Goal: Information Seeking & Learning: Learn about a topic

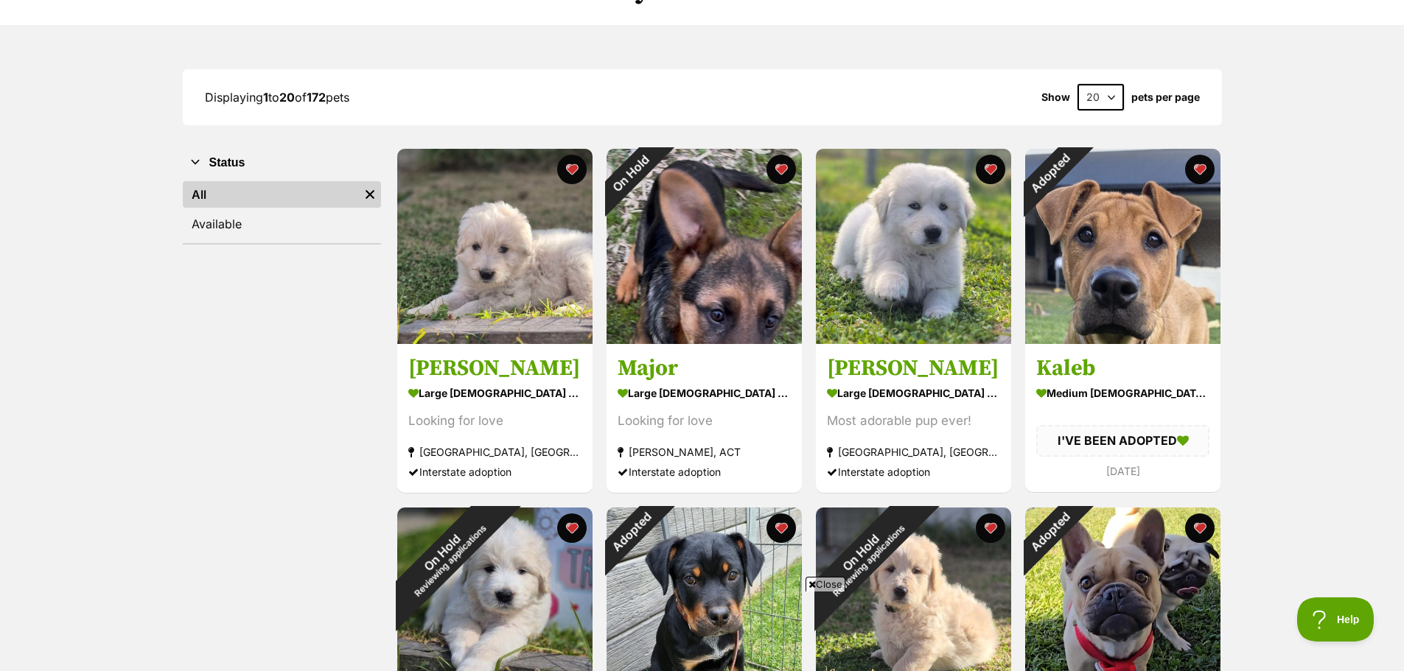
scroll to position [74, 0]
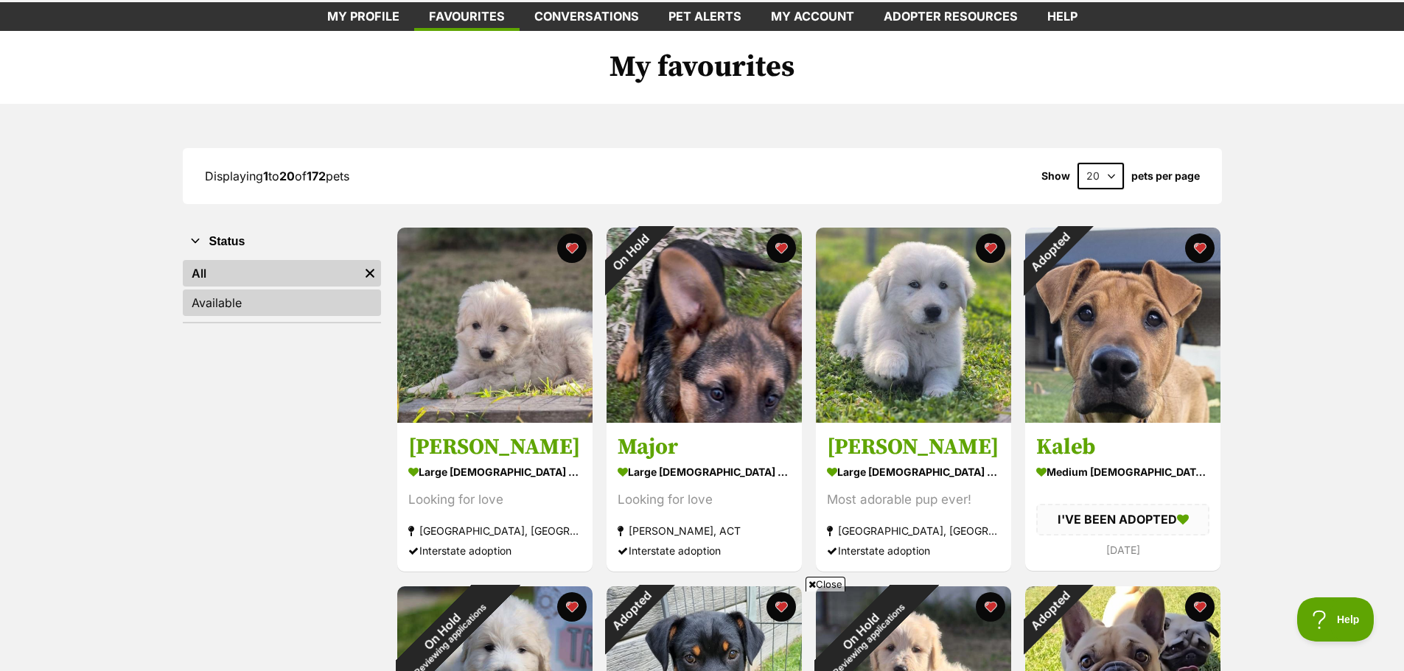
click at [226, 307] on link "Available" at bounding box center [282, 303] width 198 height 27
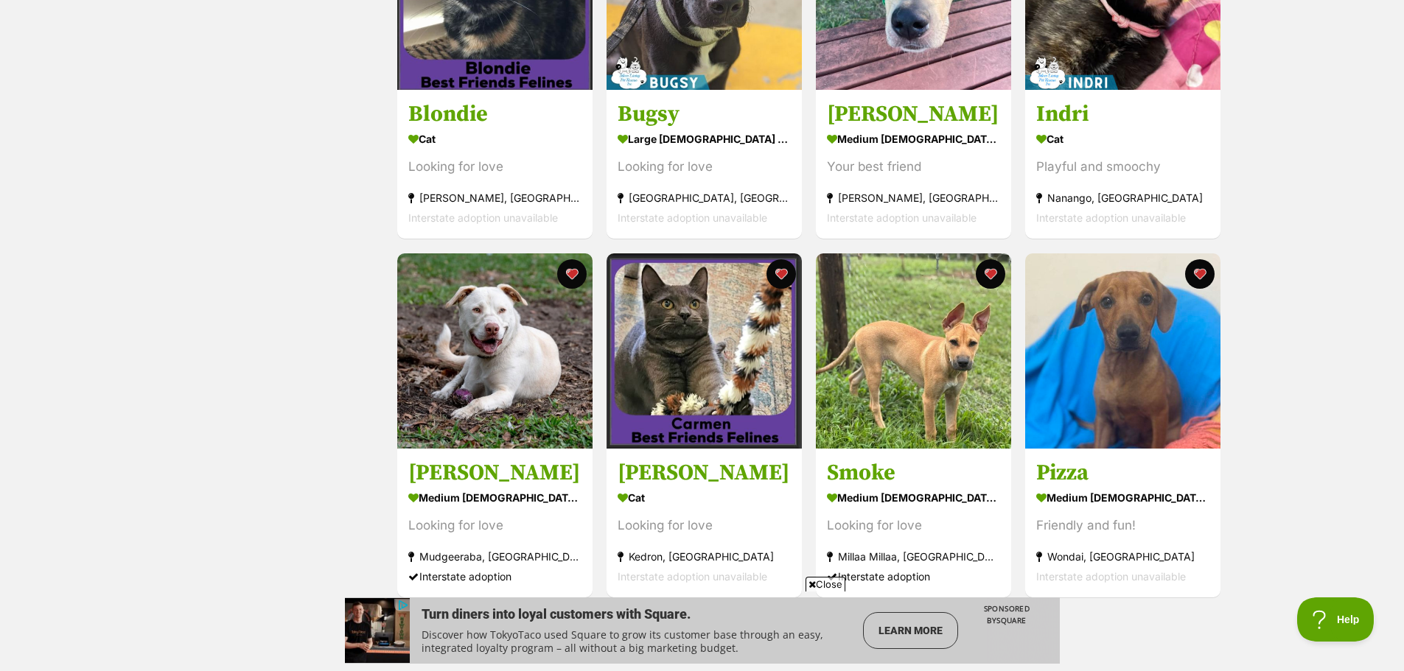
scroll to position [1695, 0]
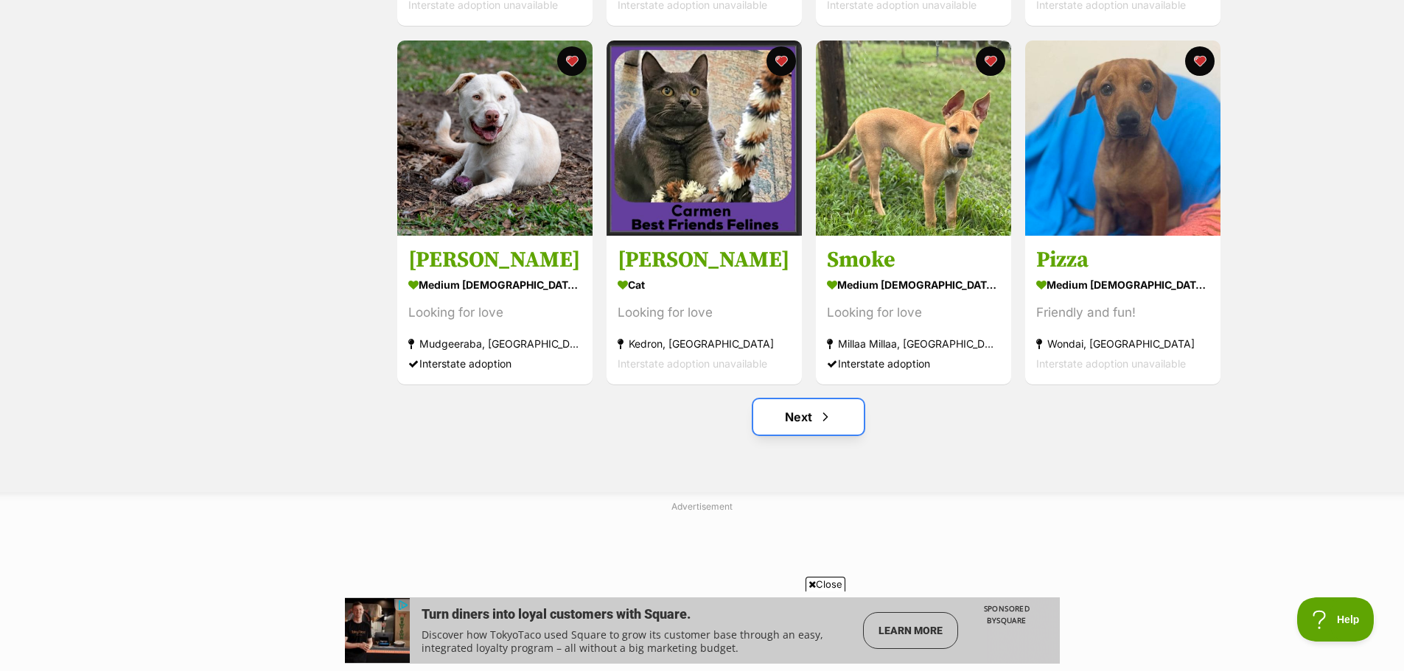
click at [811, 419] on link "Next" at bounding box center [808, 416] width 111 height 35
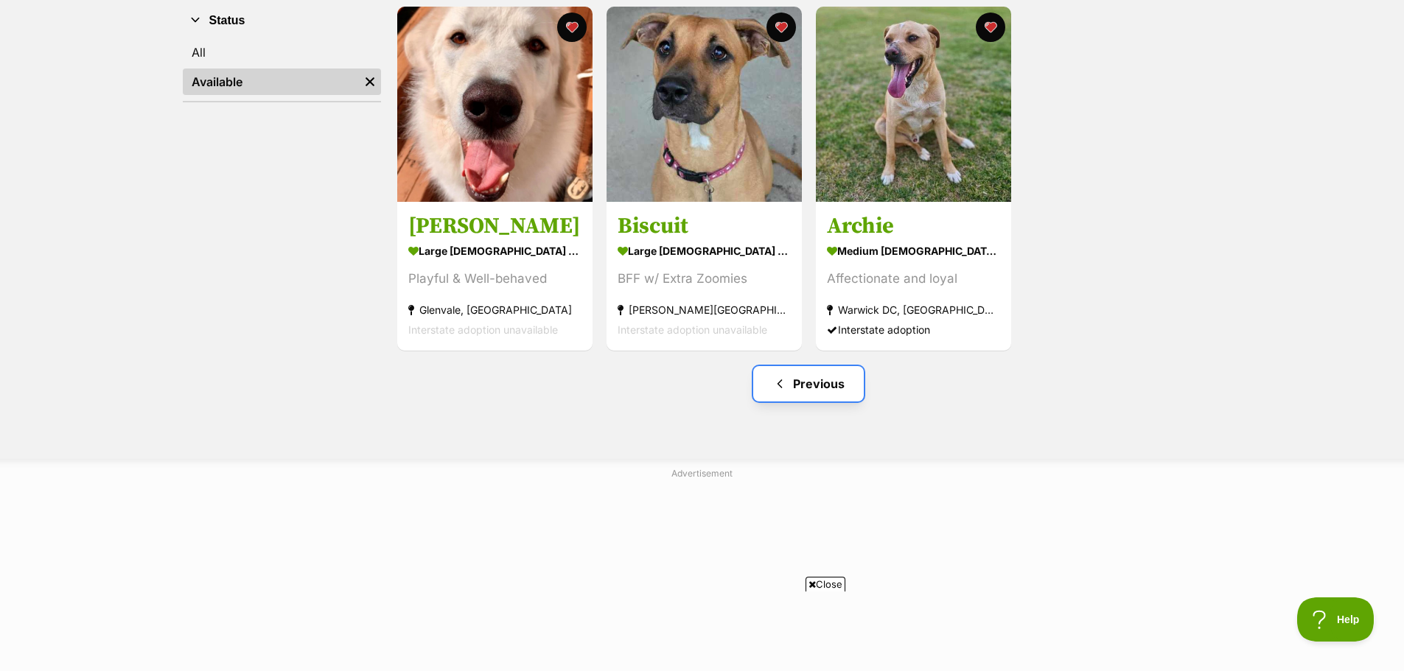
click at [796, 386] on link "Previous" at bounding box center [808, 383] width 111 height 35
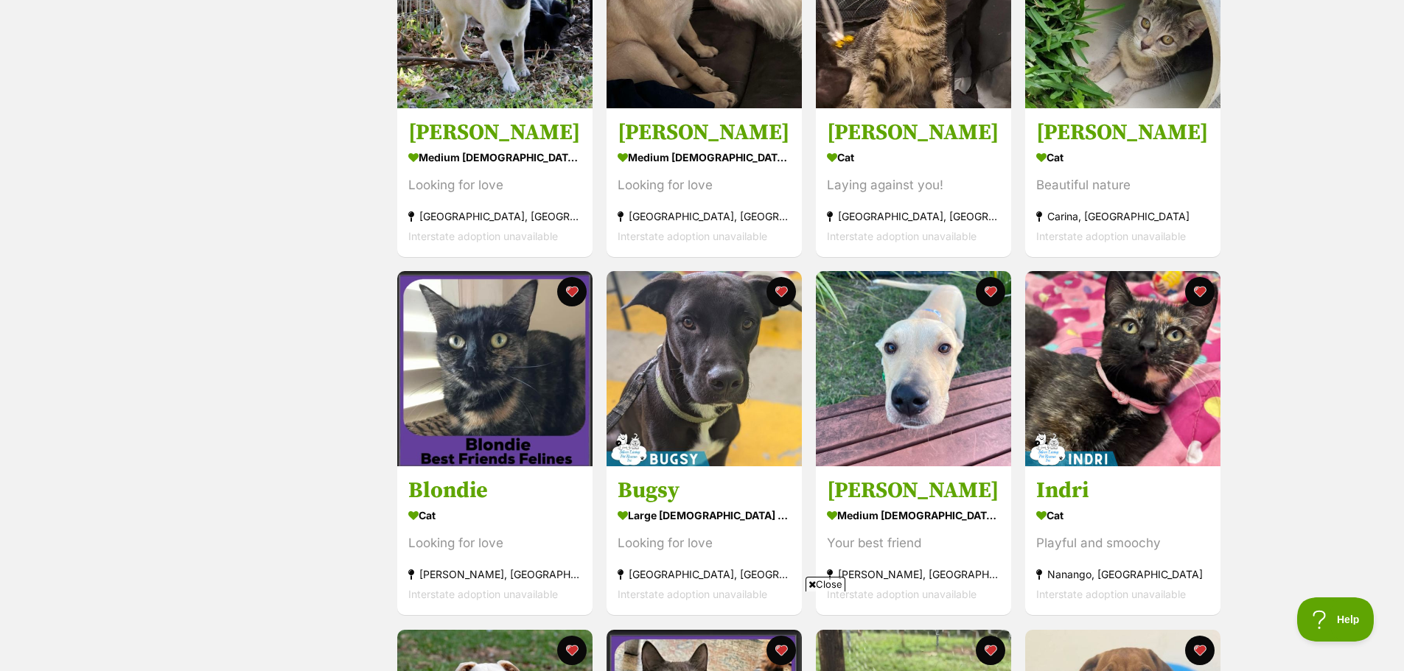
scroll to position [1179, 0]
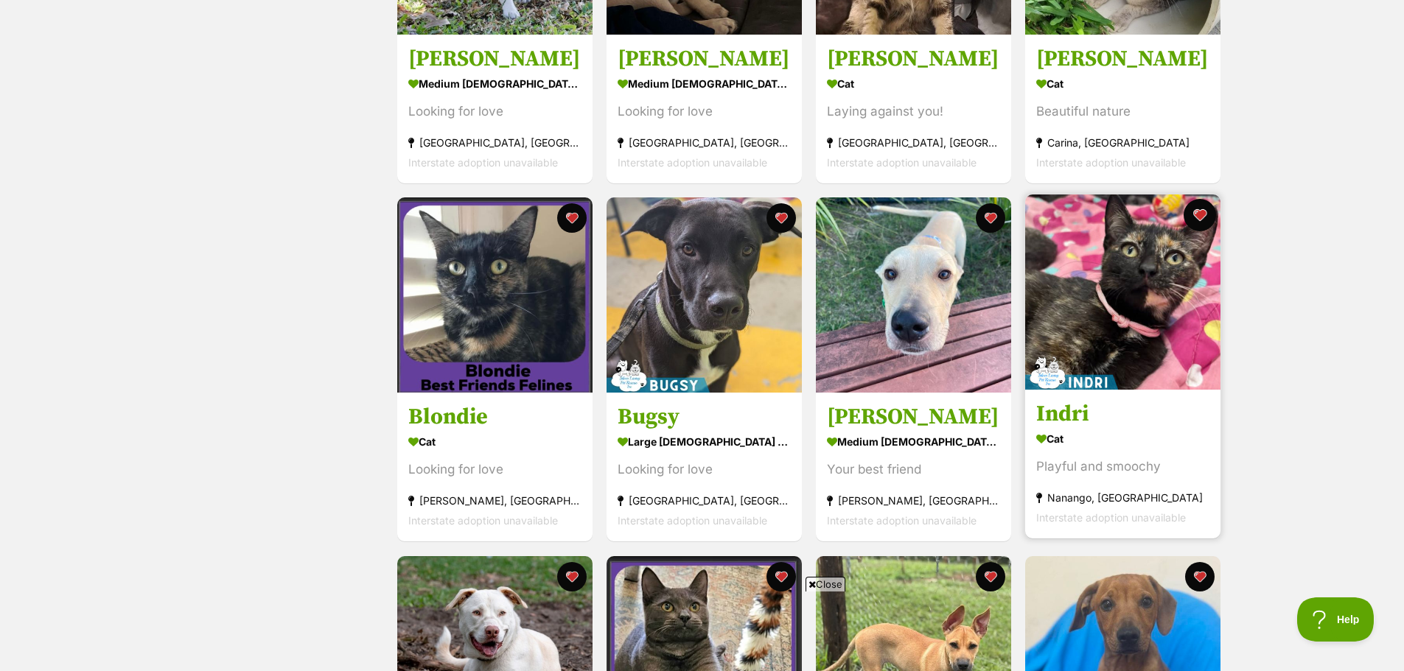
click at [1200, 220] on button "favourite" at bounding box center [1200, 215] width 32 height 32
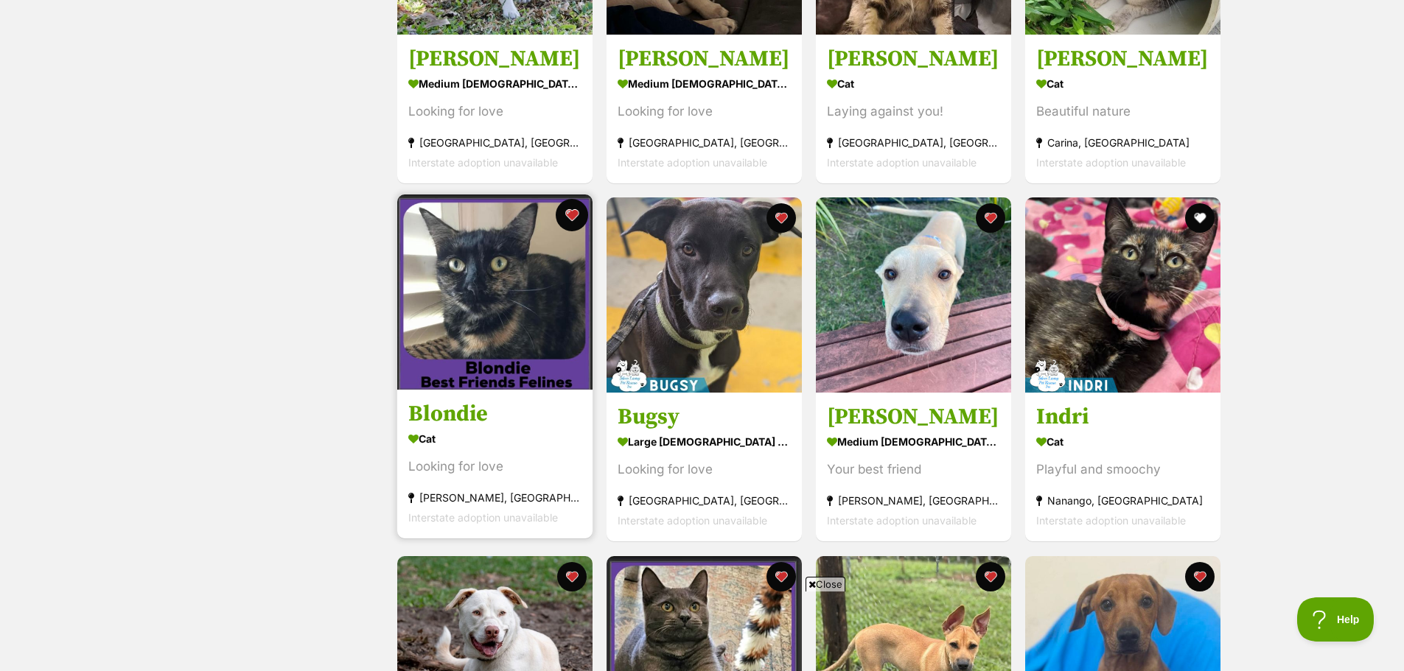
click at [562, 210] on button "favourite" at bounding box center [572, 215] width 32 height 32
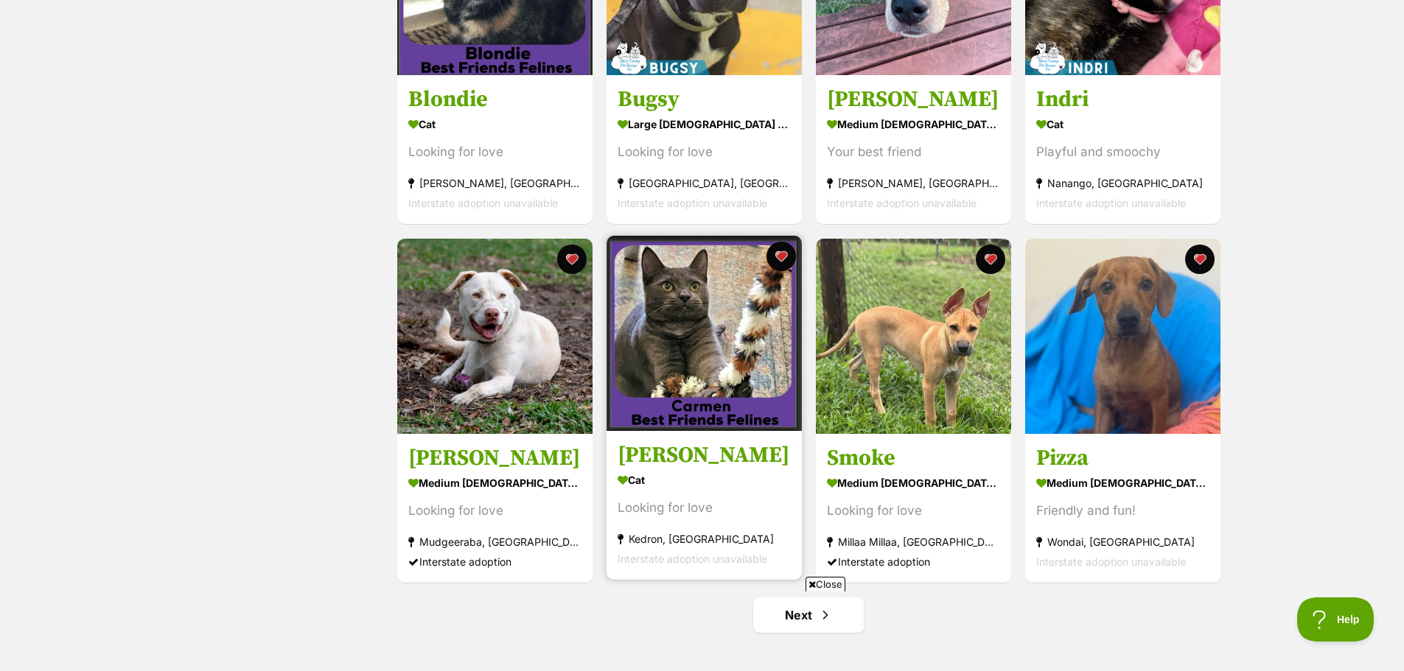
scroll to position [1548, 0]
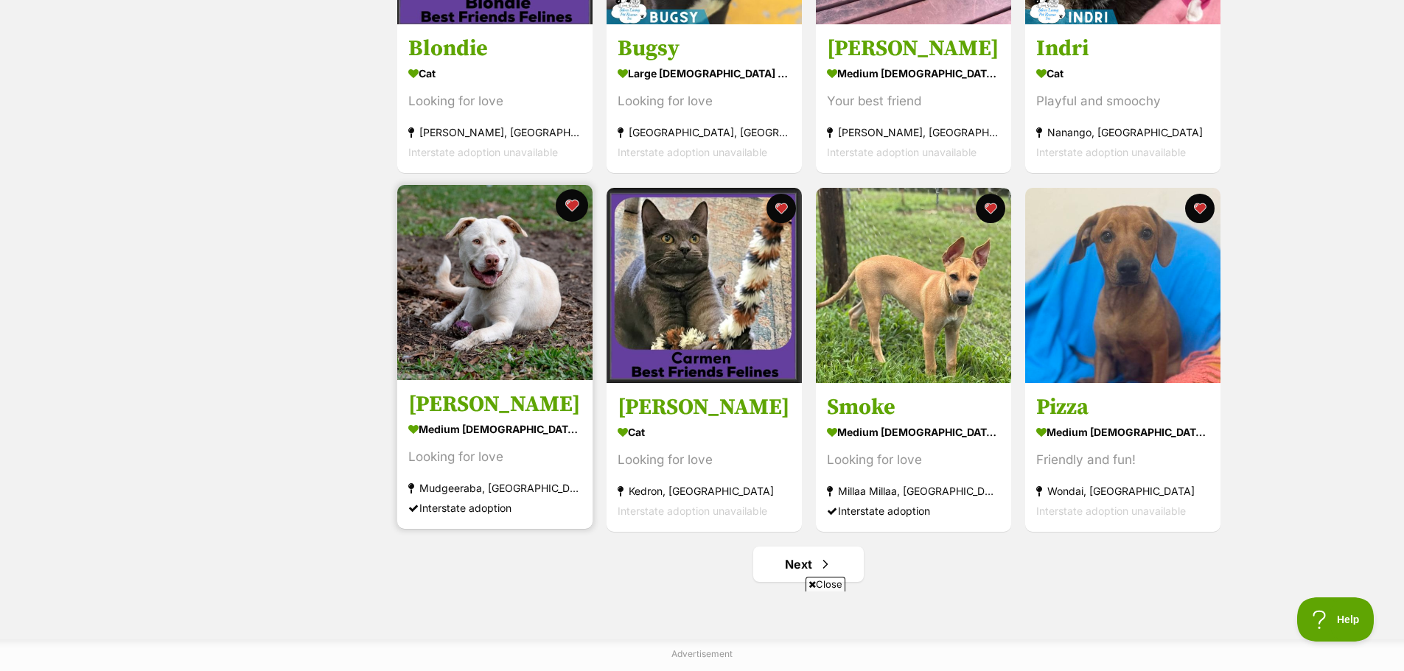
click at [568, 211] on button "favourite" at bounding box center [572, 205] width 32 height 32
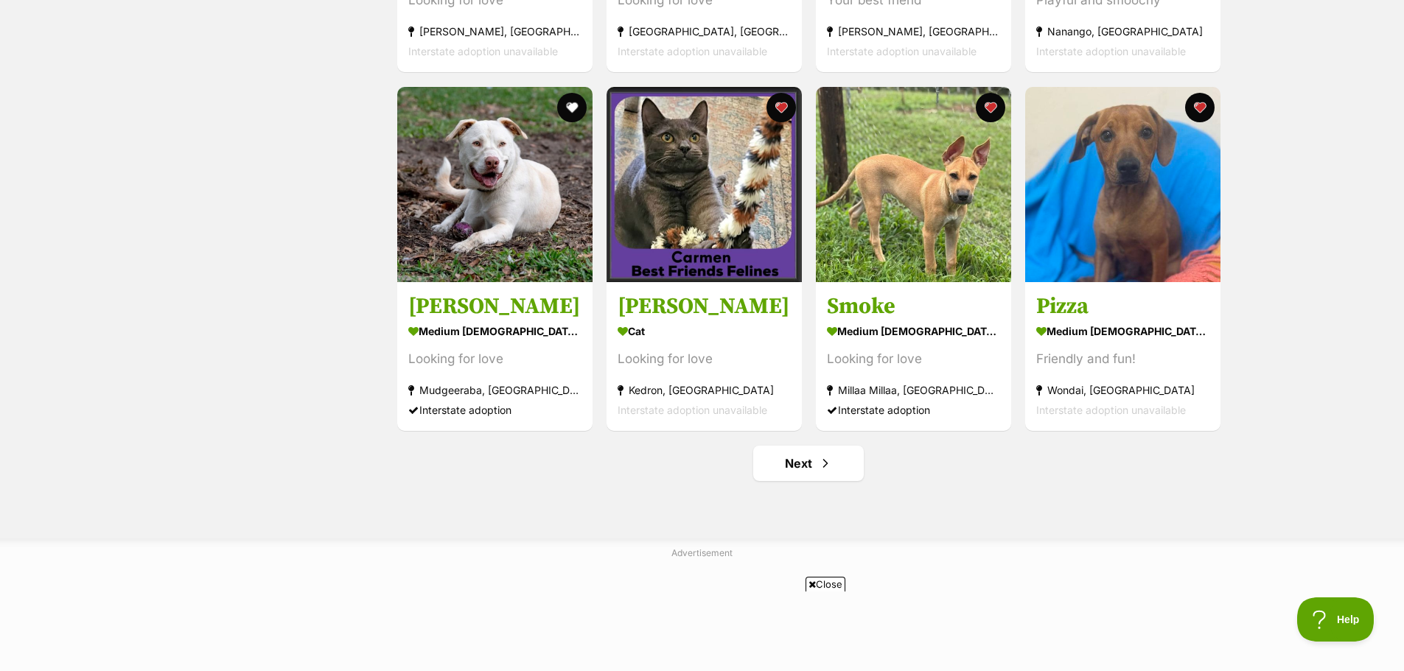
scroll to position [1842, 0]
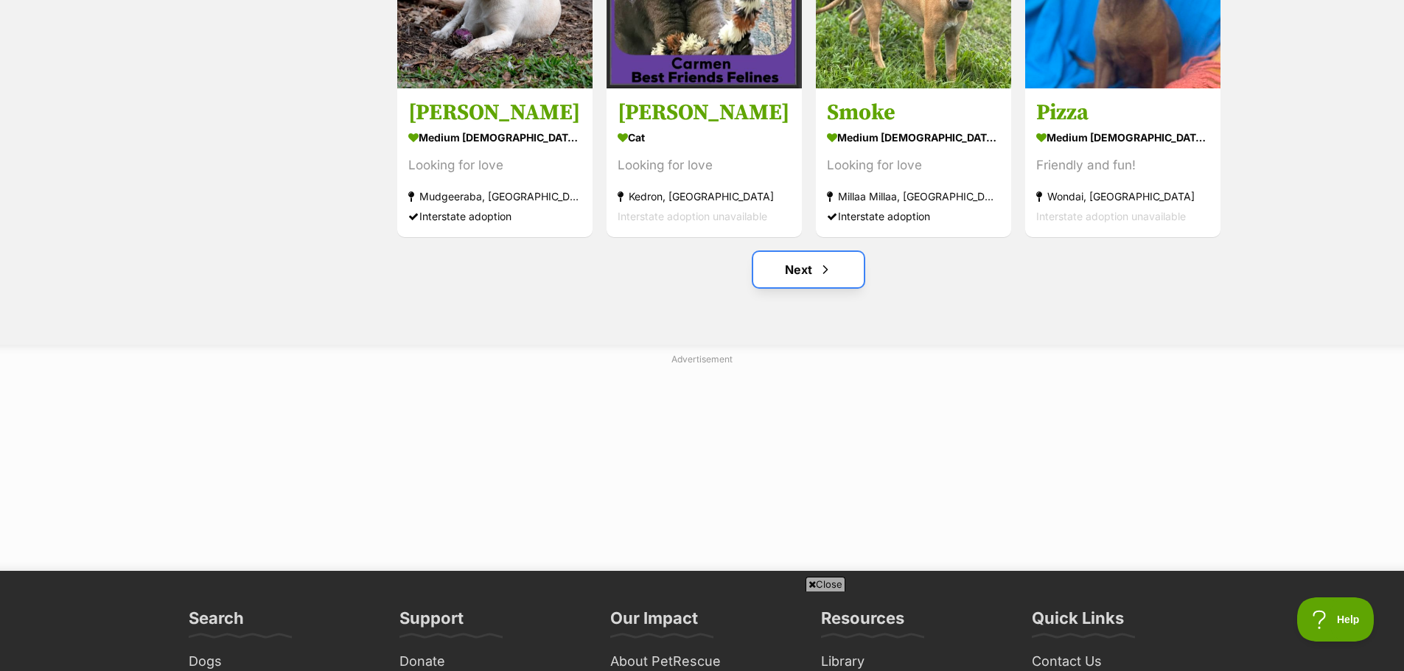
click at [815, 273] on link "Next" at bounding box center [808, 269] width 111 height 35
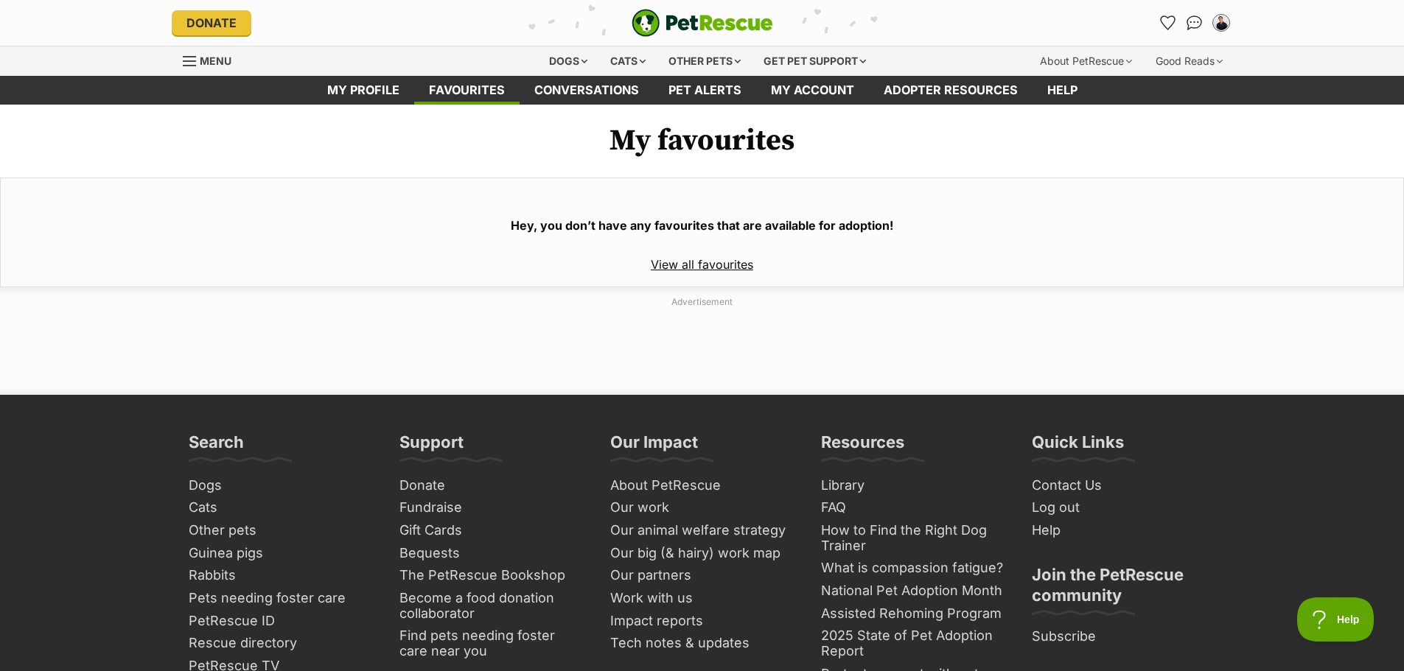
click at [684, 267] on link "View all favourites" at bounding box center [702, 264] width 102 height 15
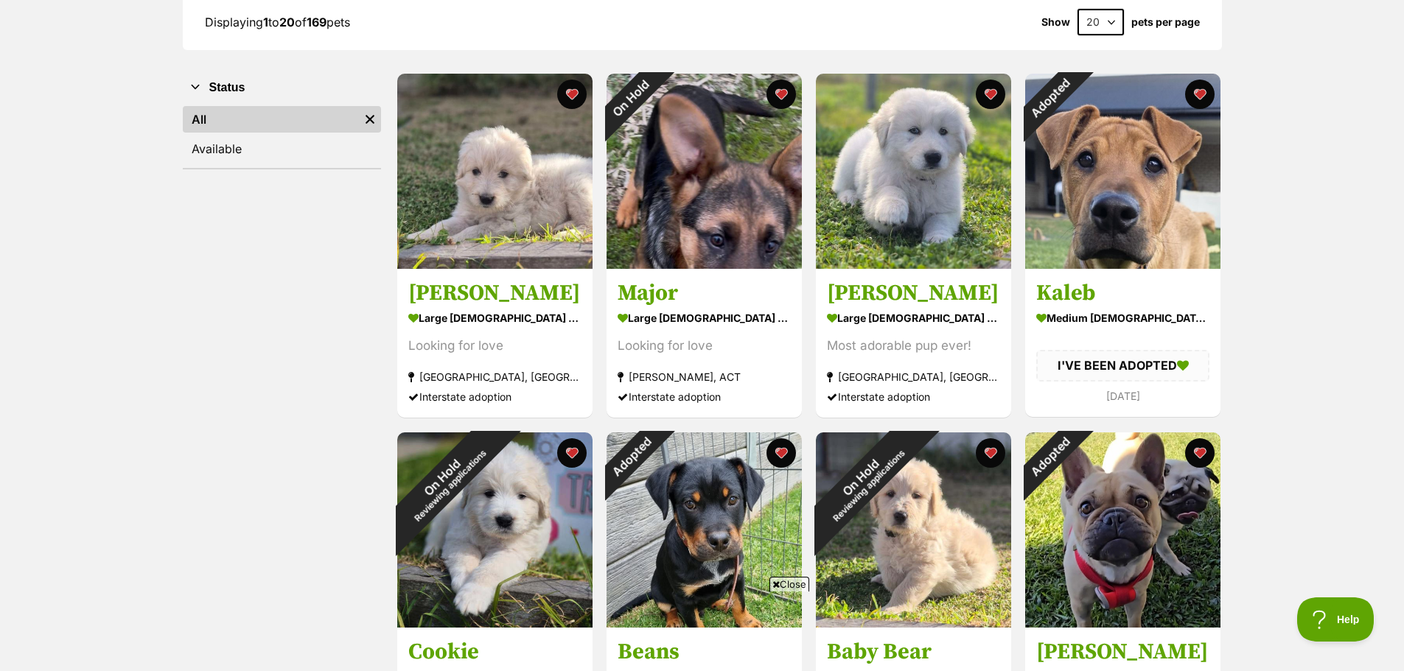
scroll to position [221, 0]
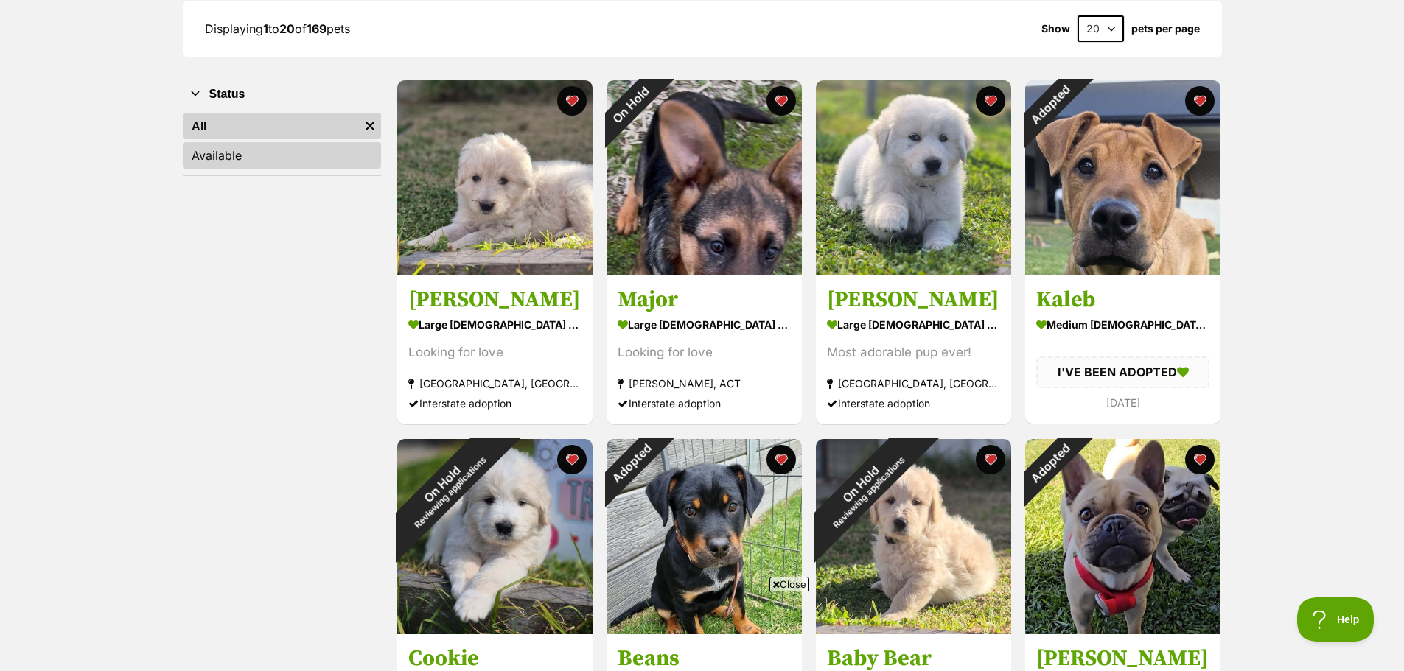
click at [276, 152] on link "Available" at bounding box center [282, 155] width 198 height 27
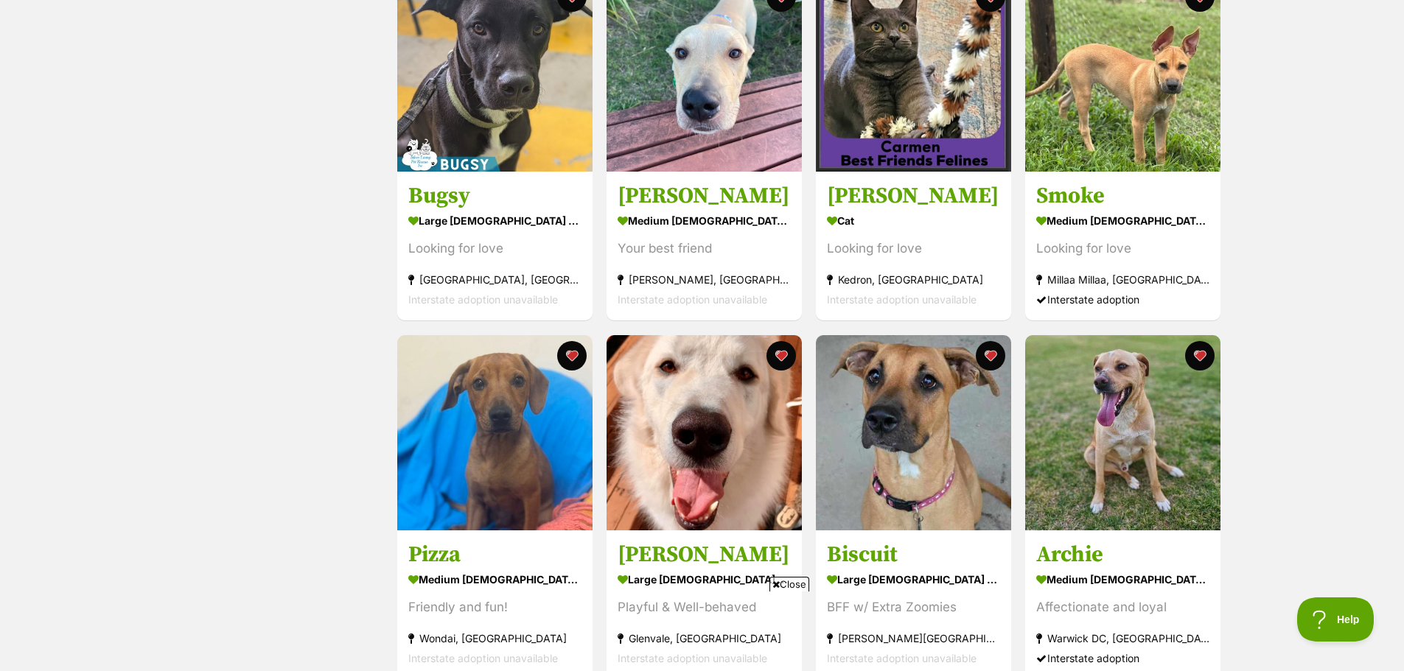
scroll to position [1253, 0]
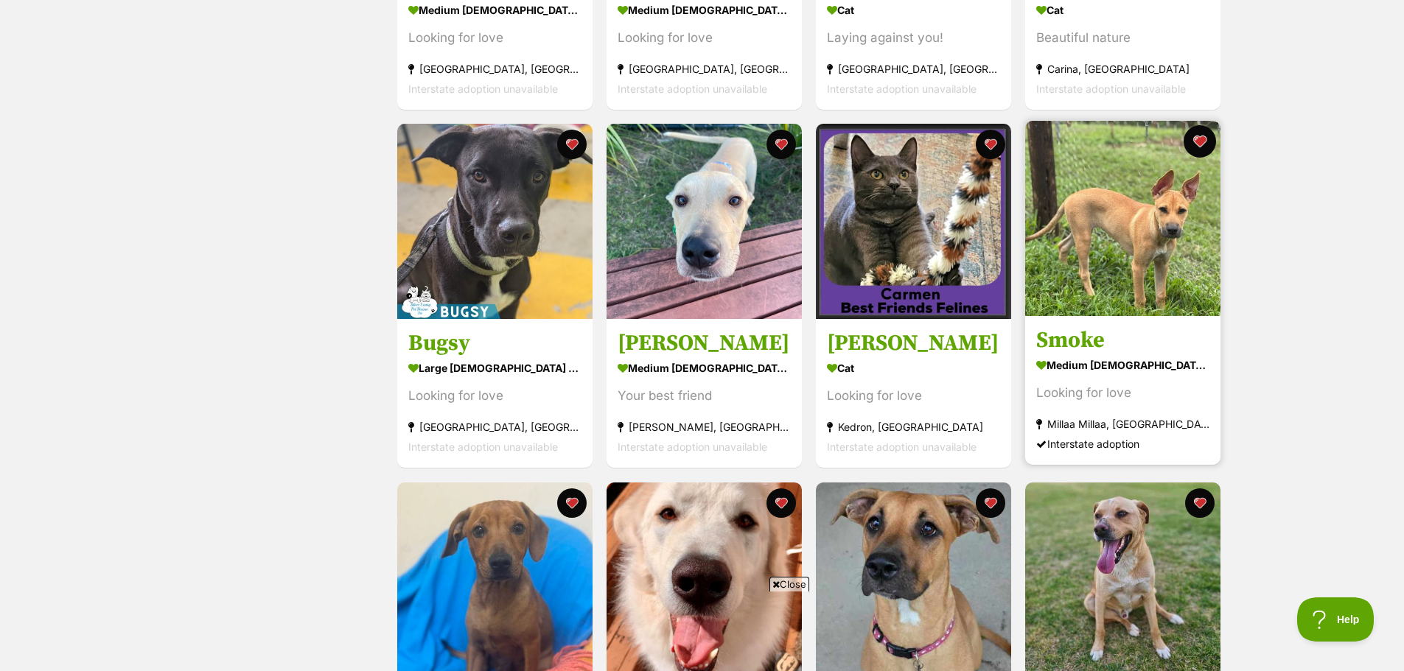
click at [1203, 142] on button "favourite" at bounding box center [1200, 141] width 32 height 32
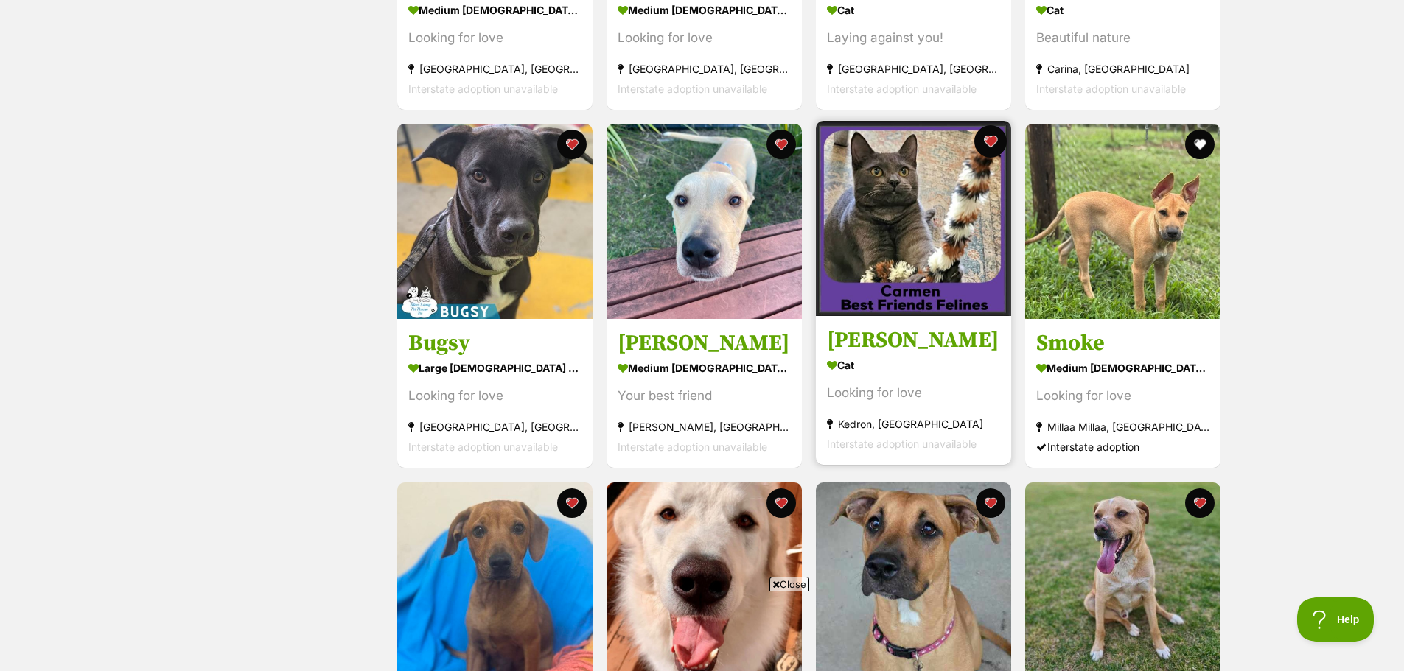
click at [992, 137] on button "favourite" at bounding box center [990, 141] width 32 height 32
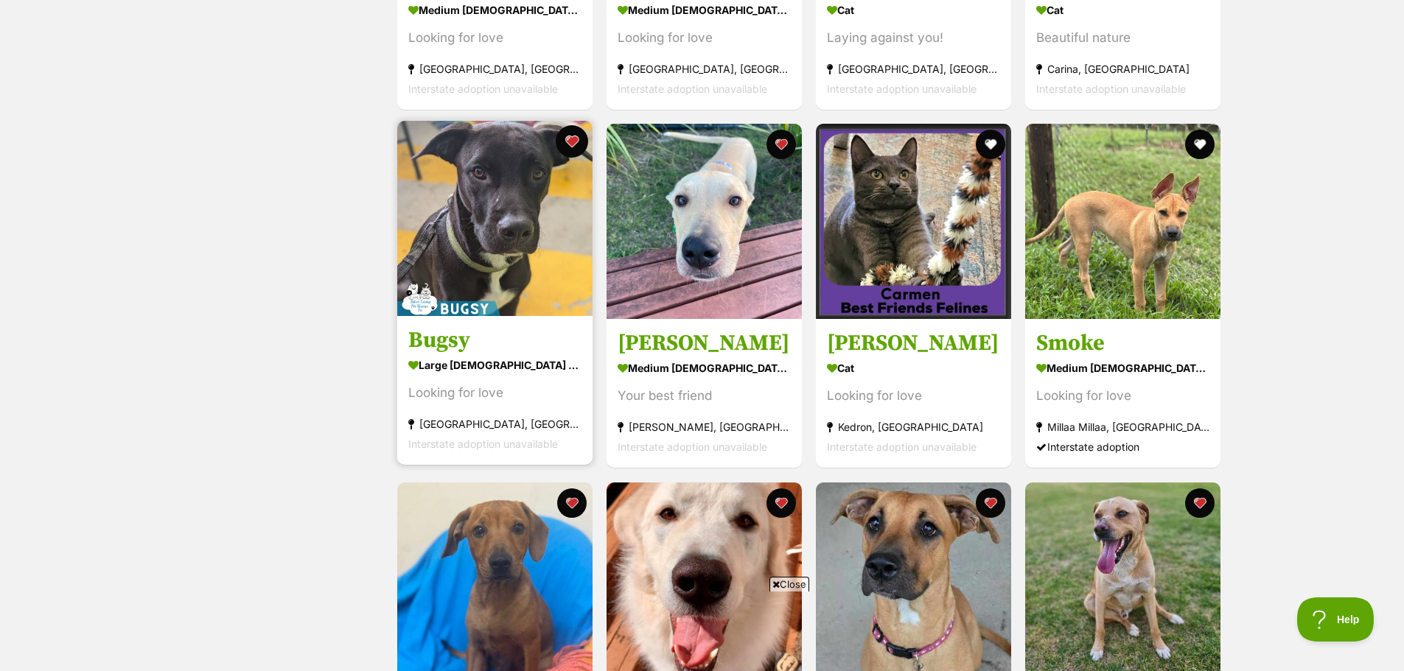
click at [573, 142] on button "favourite" at bounding box center [572, 141] width 32 height 32
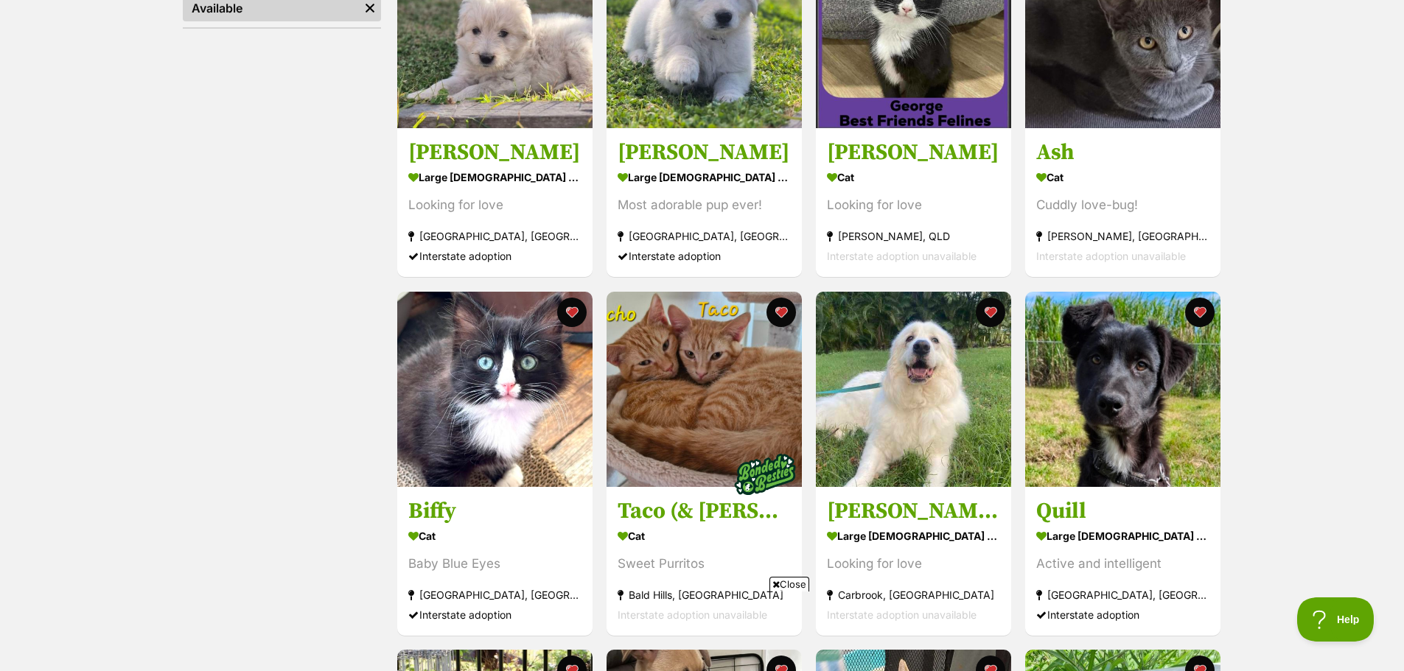
scroll to position [0, 0]
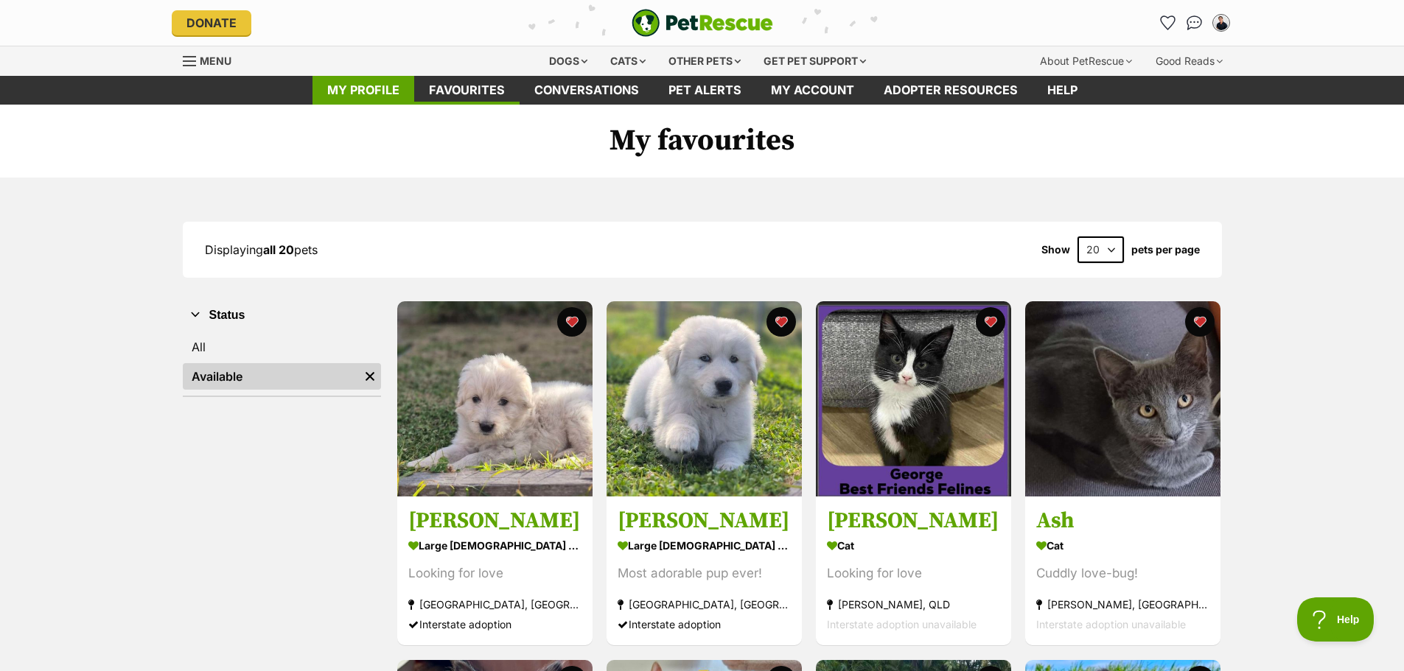
click at [360, 80] on link "My profile" at bounding box center [363, 90] width 102 height 29
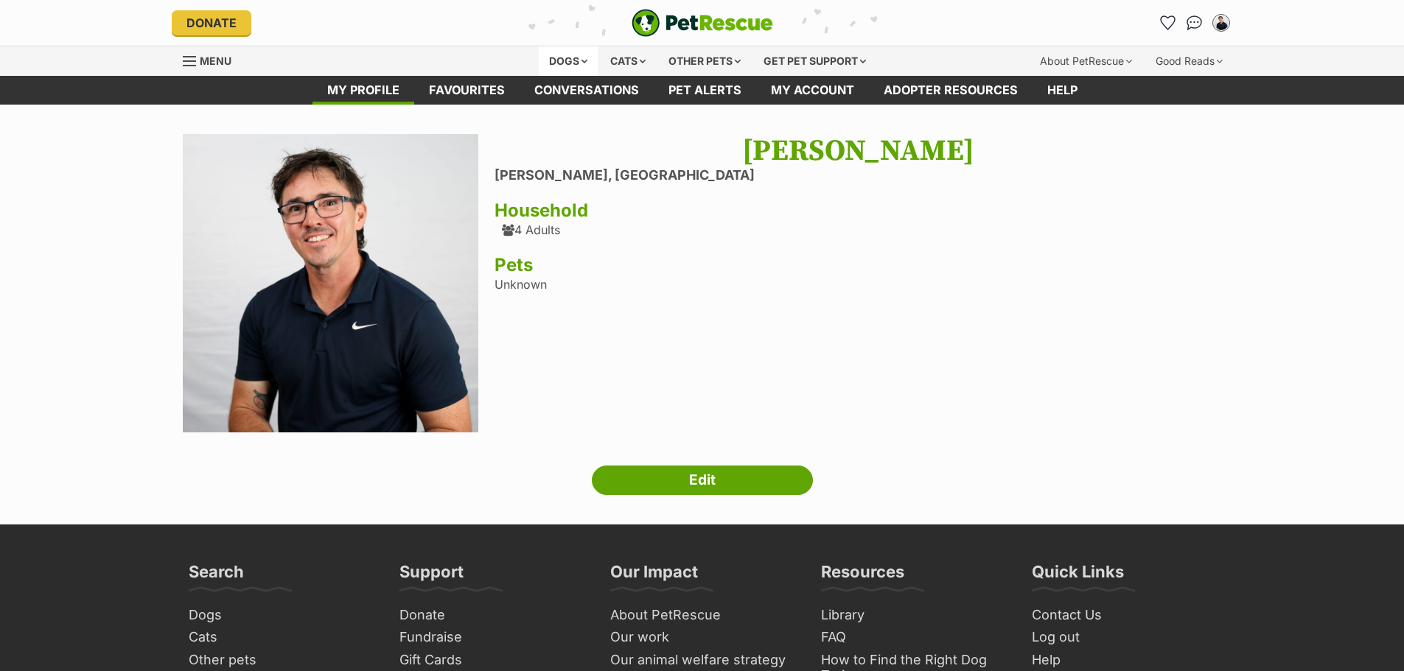
click at [558, 57] on div "Dogs" at bounding box center [568, 60] width 59 height 29
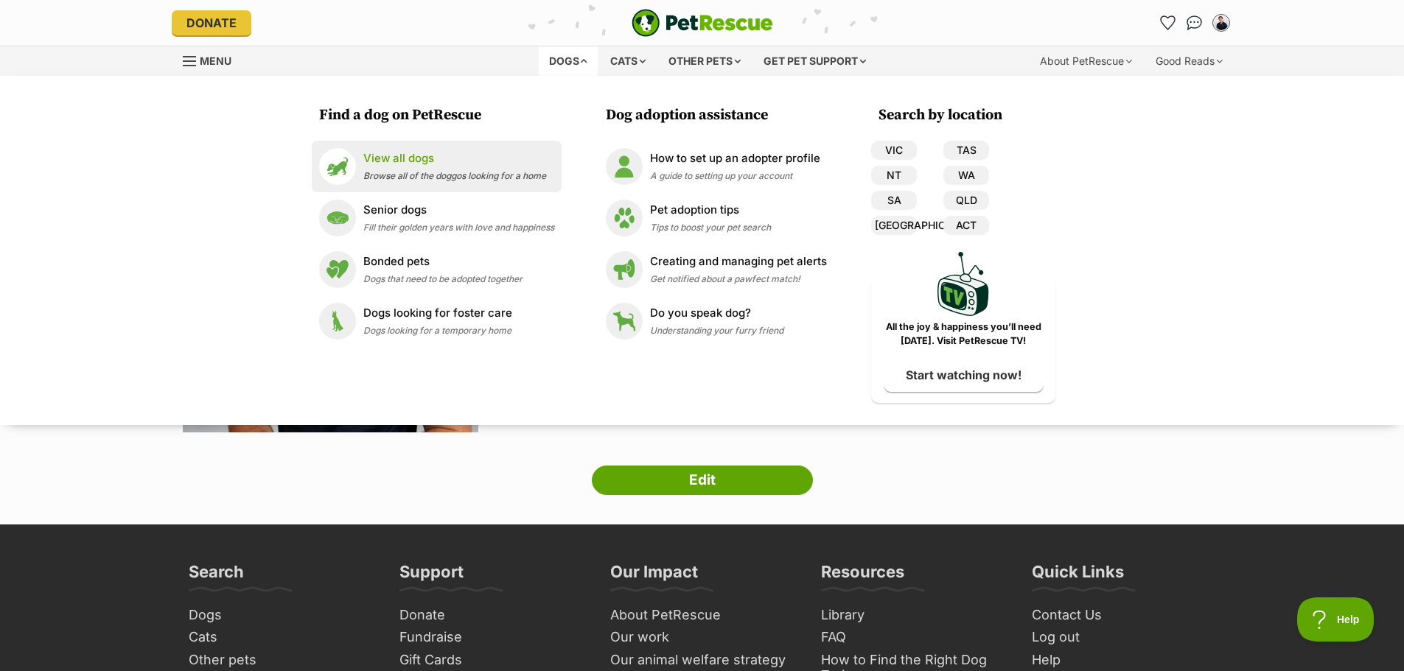
click at [405, 164] on p "View all dogs" at bounding box center [454, 158] width 183 height 17
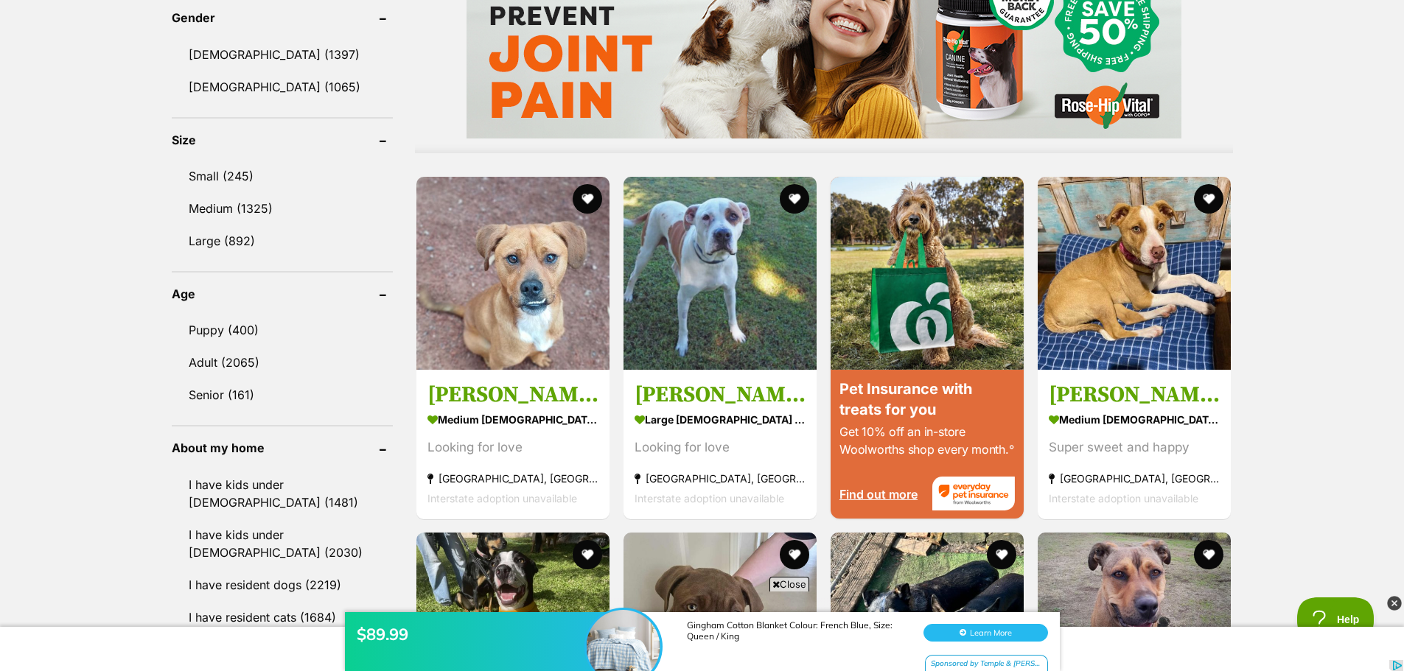
scroll to position [1548, 0]
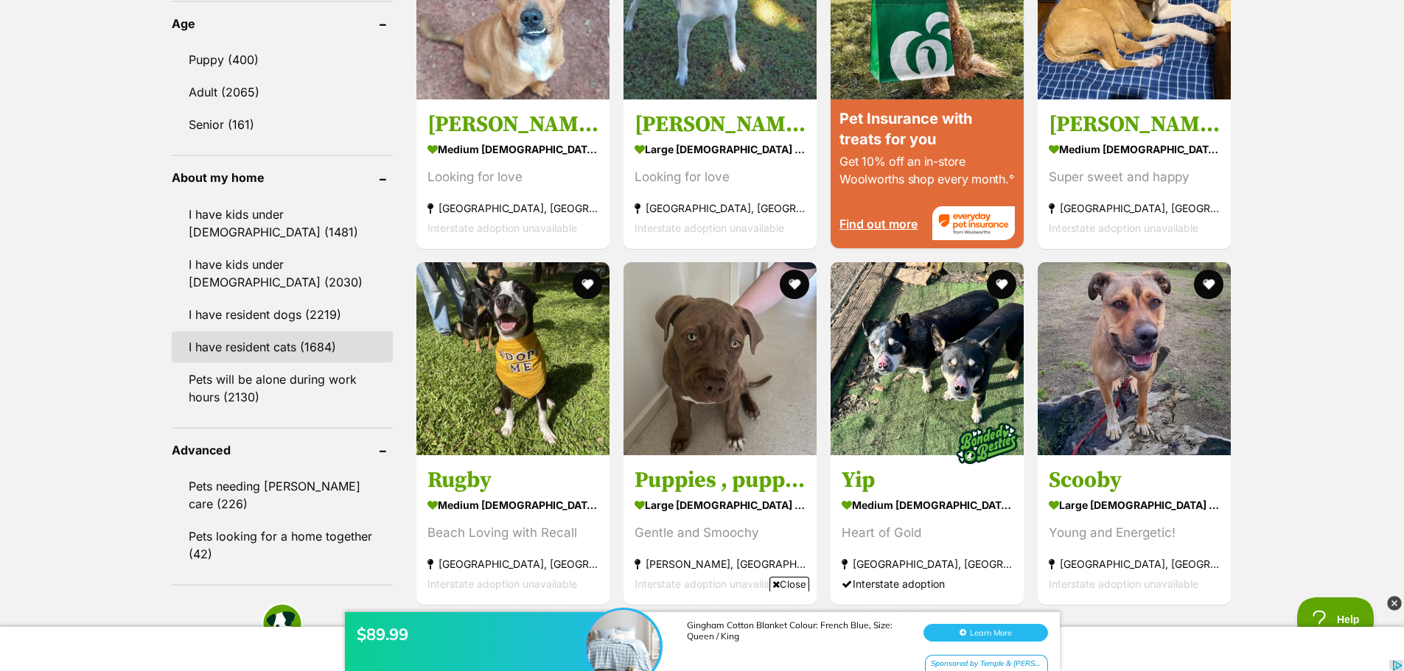
click at [254, 352] on link "I have resident cats (1684)" at bounding box center [282, 347] width 221 height 31
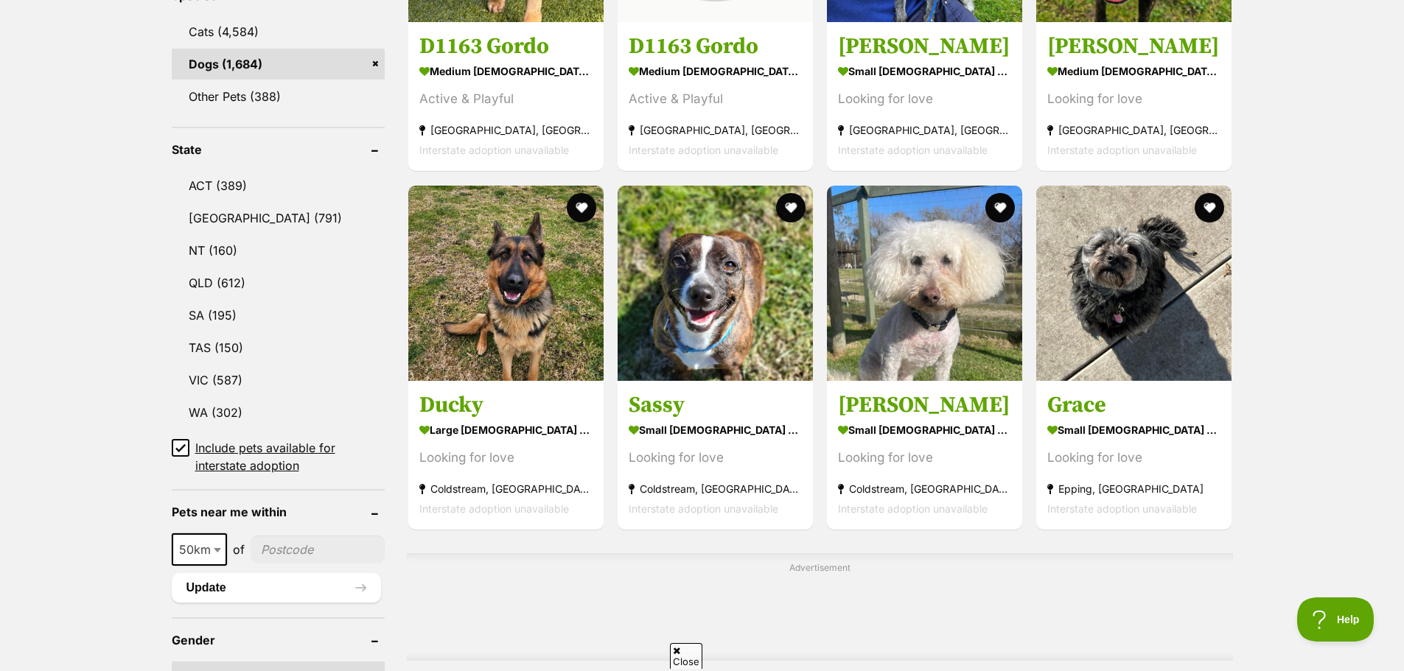
scroll to position [811, 0]
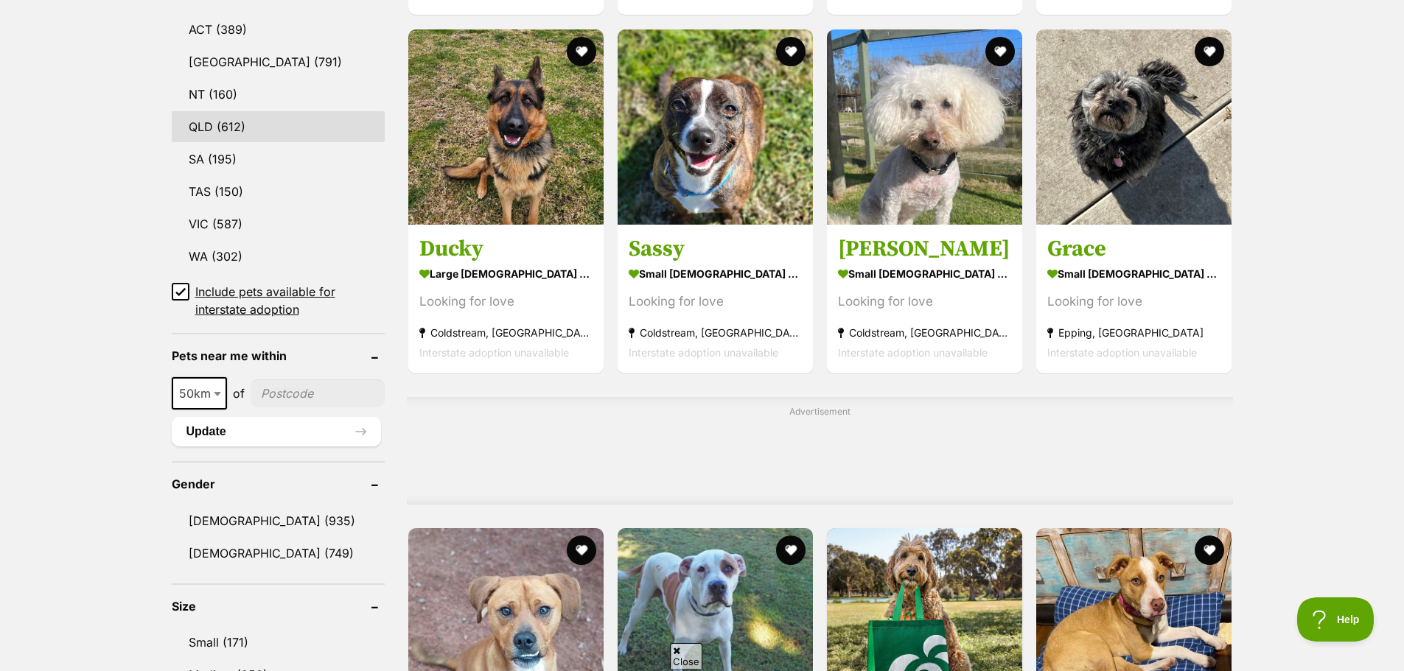
click at [217, 120] on link "QLD (612)" at bounding box center [278, 126] width 213 height 31
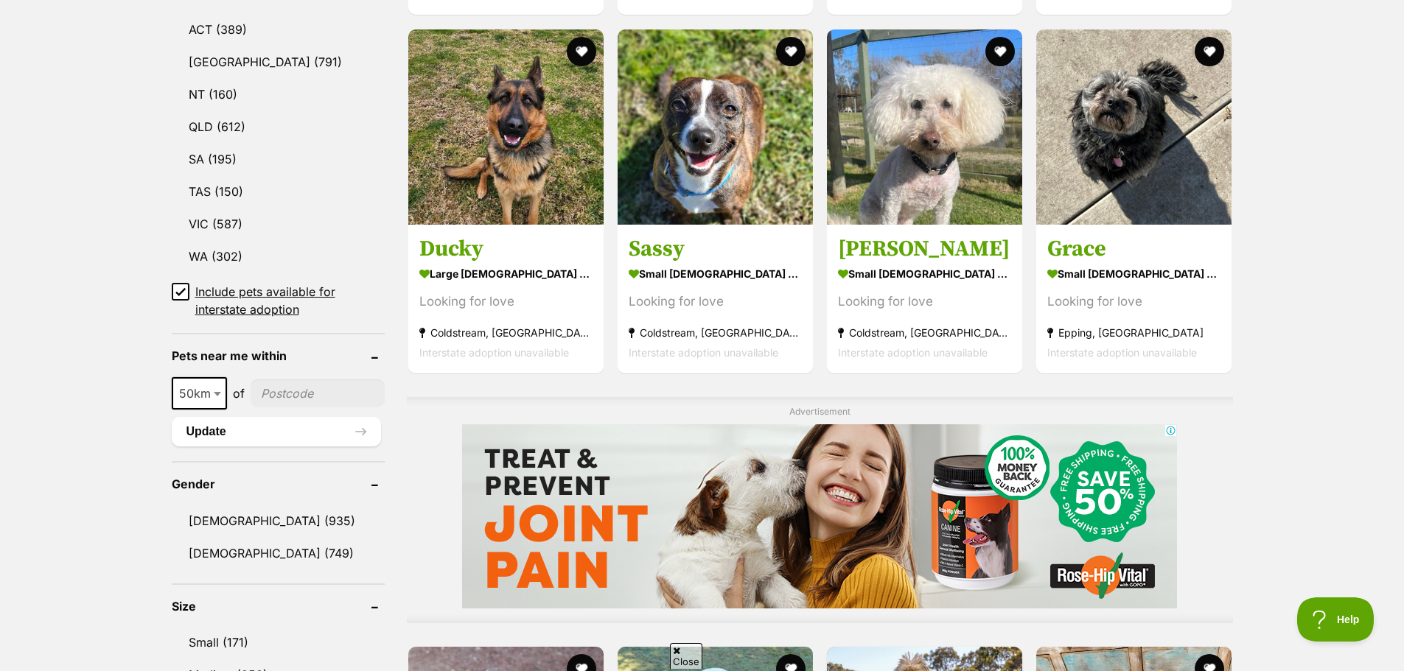
scroll to position [0, 0]
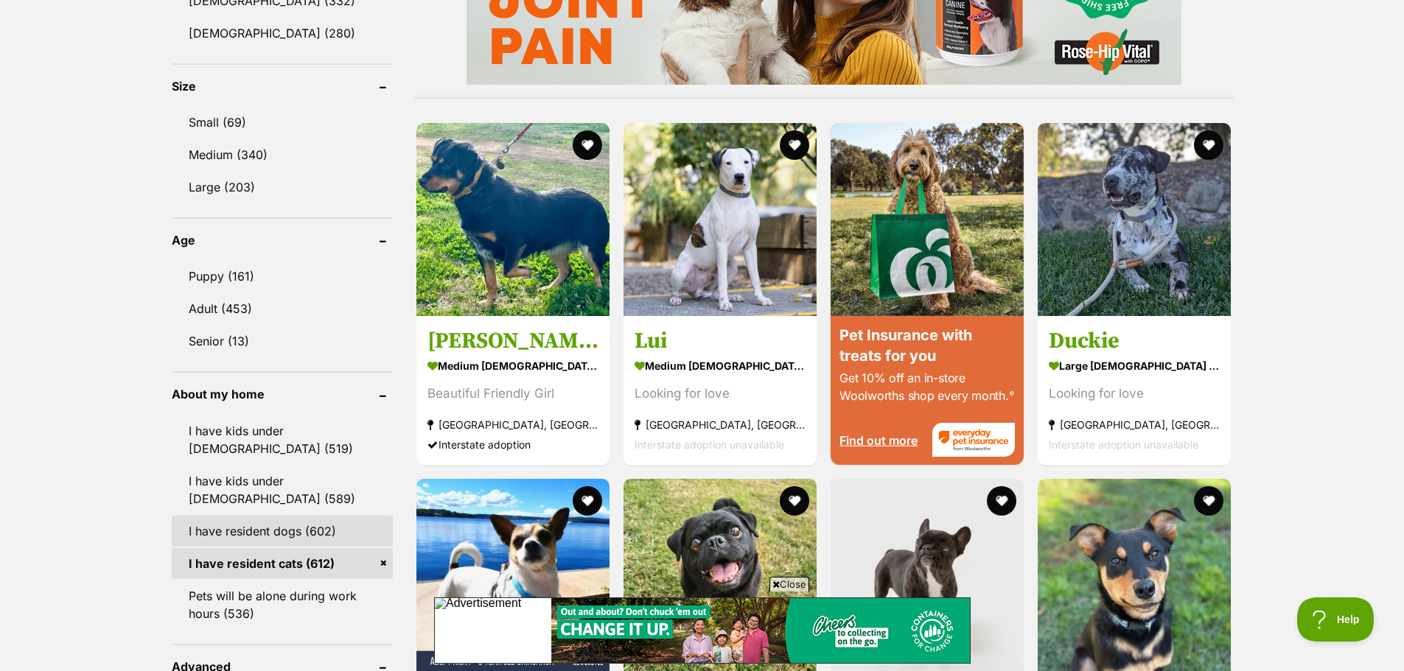
click at [267, 526] on link "I have resident dogs (602)" at bounding box center [282, 531] width 221 height 31
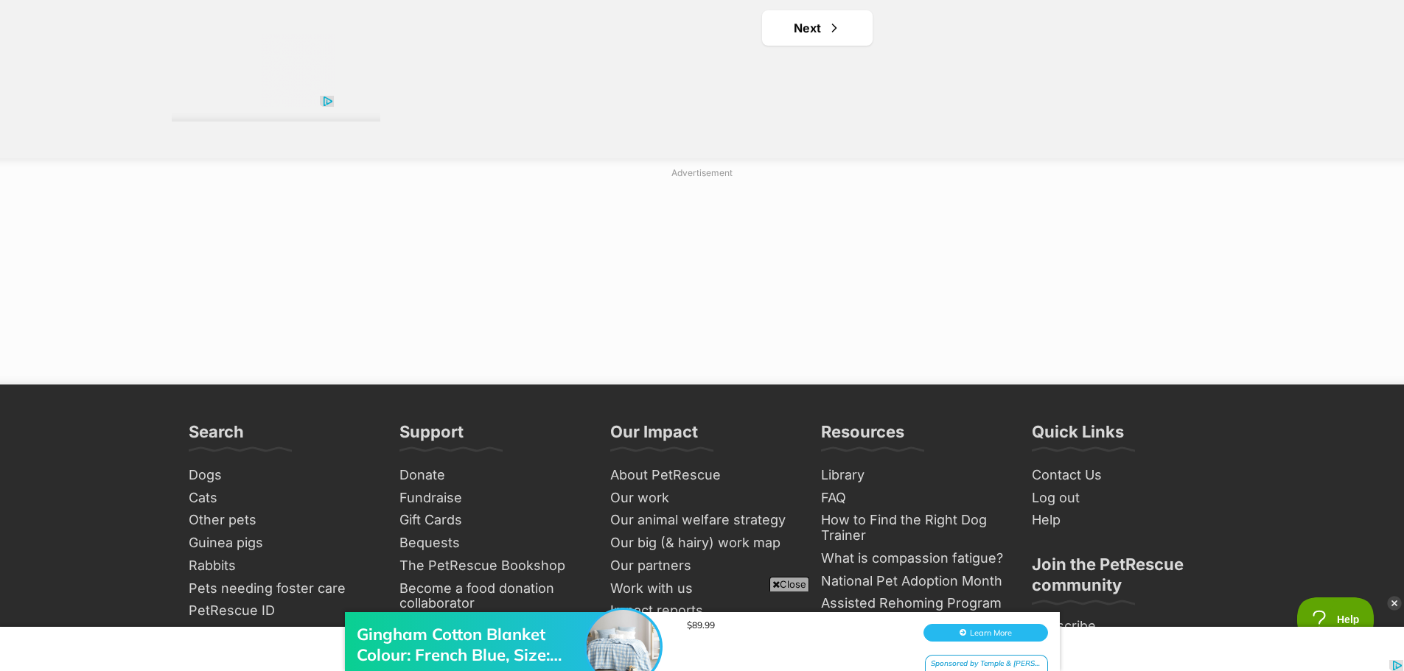
scroll to position [2948, 0]
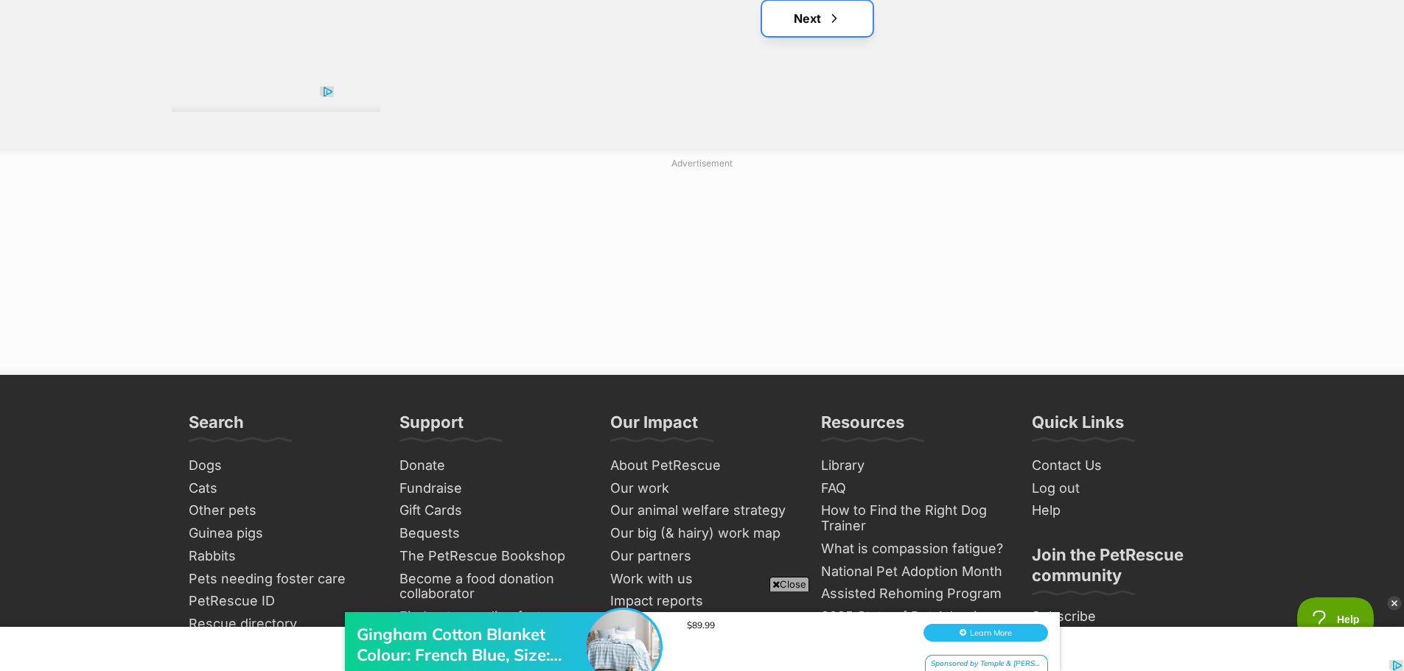
click at [820, 20] on link "Next" at bounding box center [817, 18] width 111 height 35
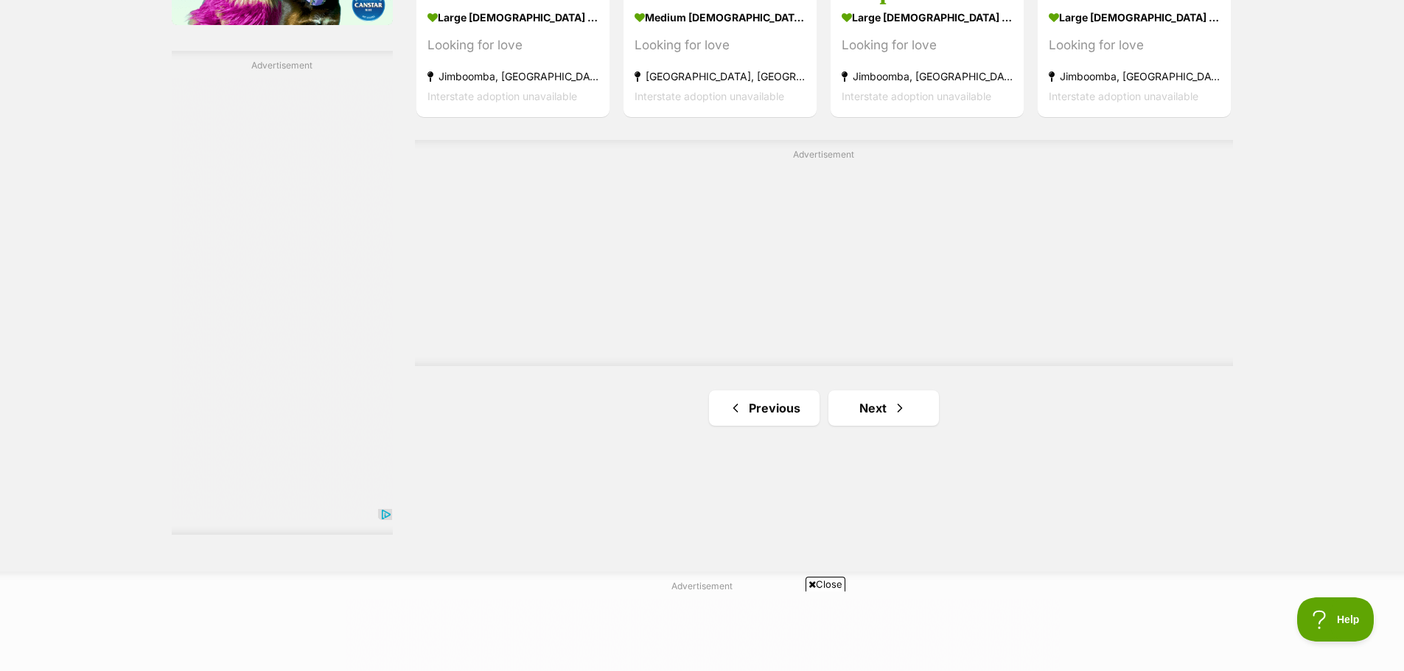
scroll to position [2727, 0]
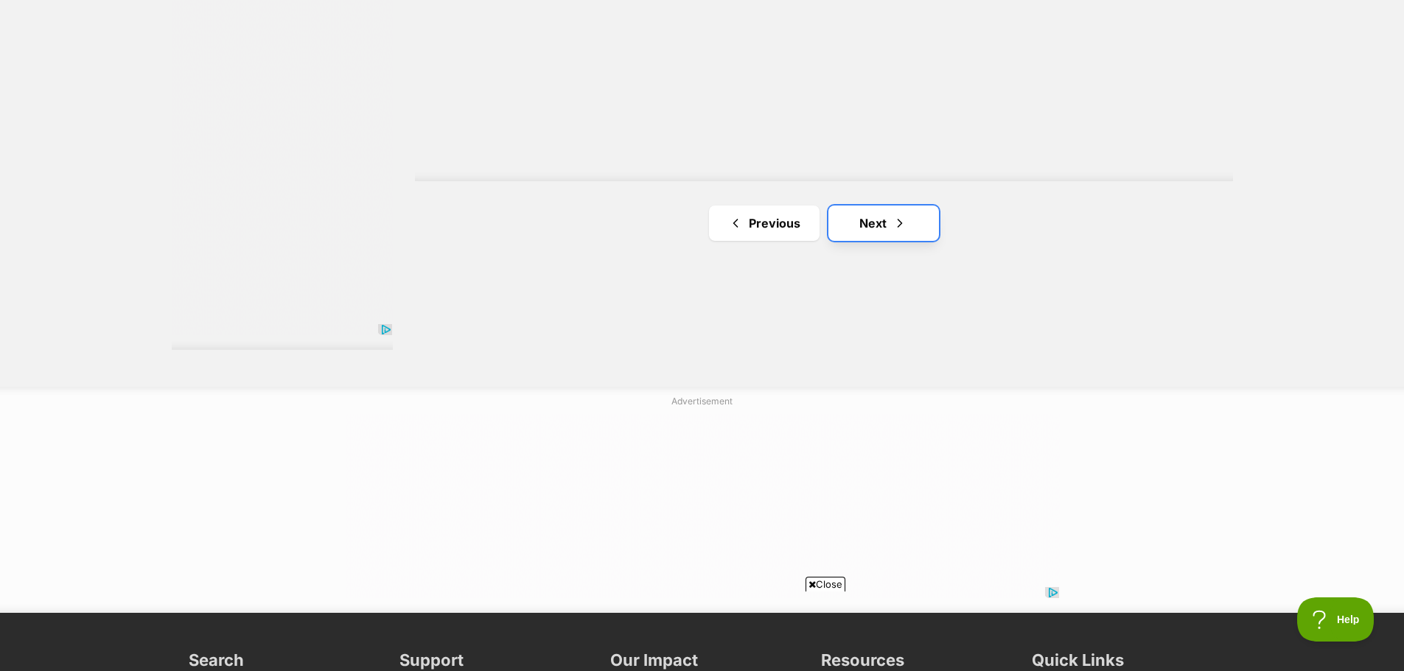
click at [897, 217] on span "Next page" at bounding box center [899, 223] width 15 height 18
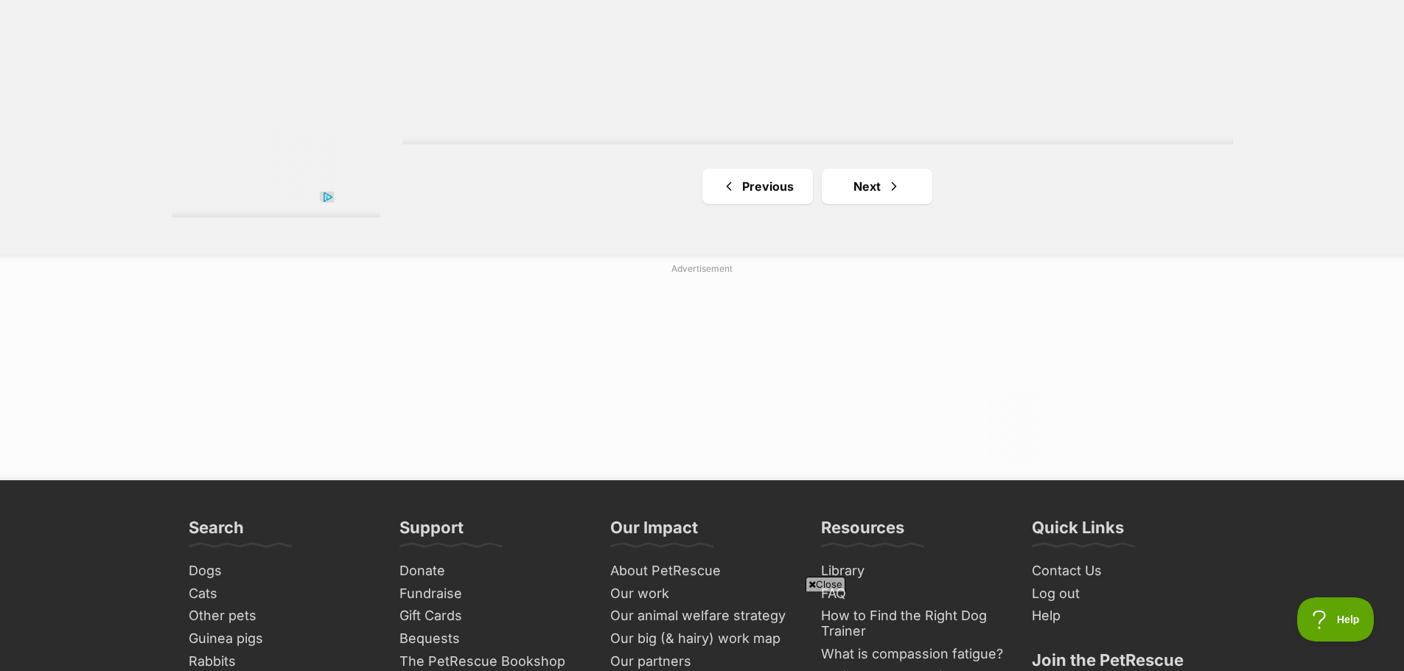
scroll to position [2874, 0]
click at [892, 190] on span "Next page" at bounding box center [894, 186] width 15 height 18
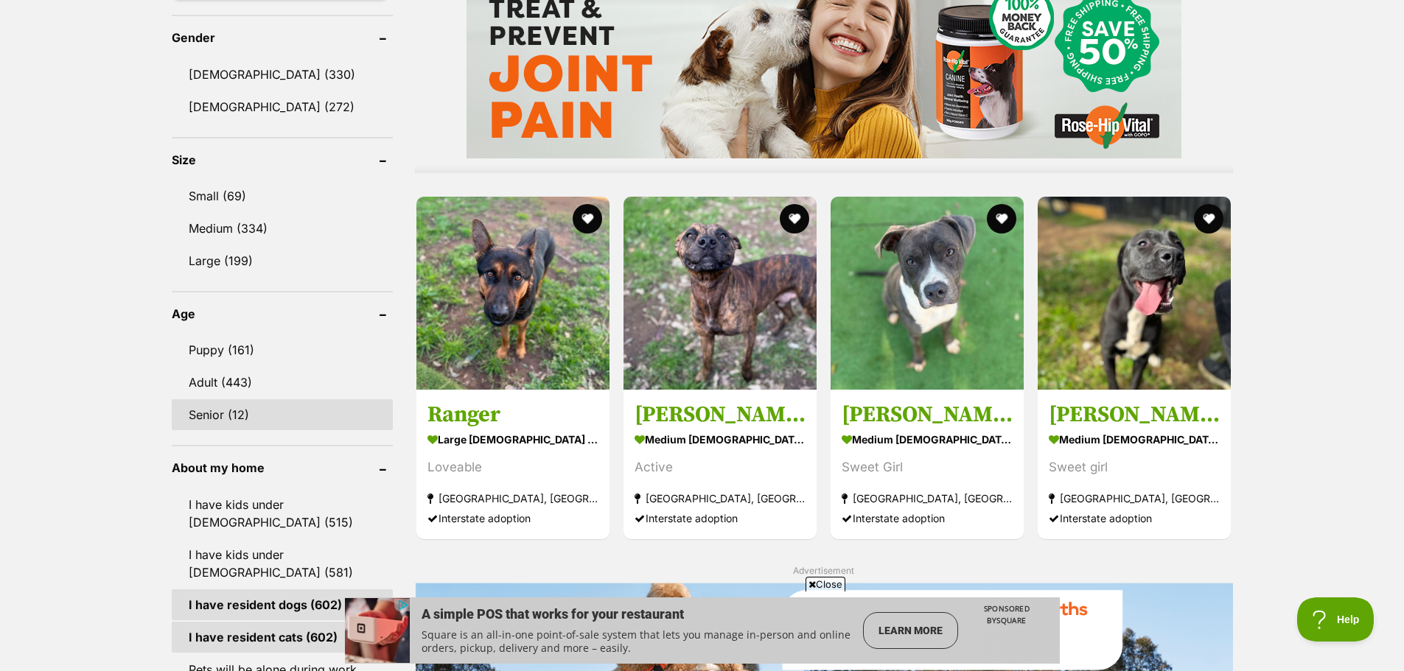
click at [206, 410] on link "Senior (12)" at bounding box center [282, 414] width 221 height 31
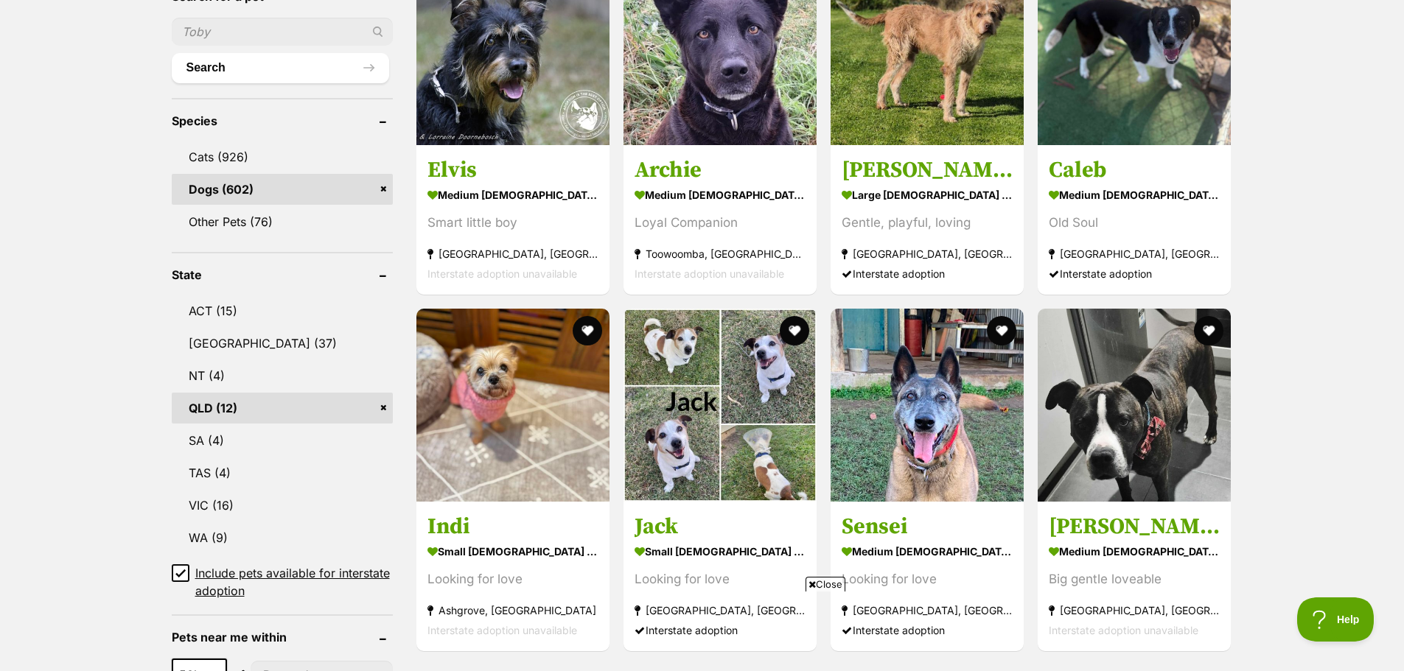
scroll to position [483, 0]
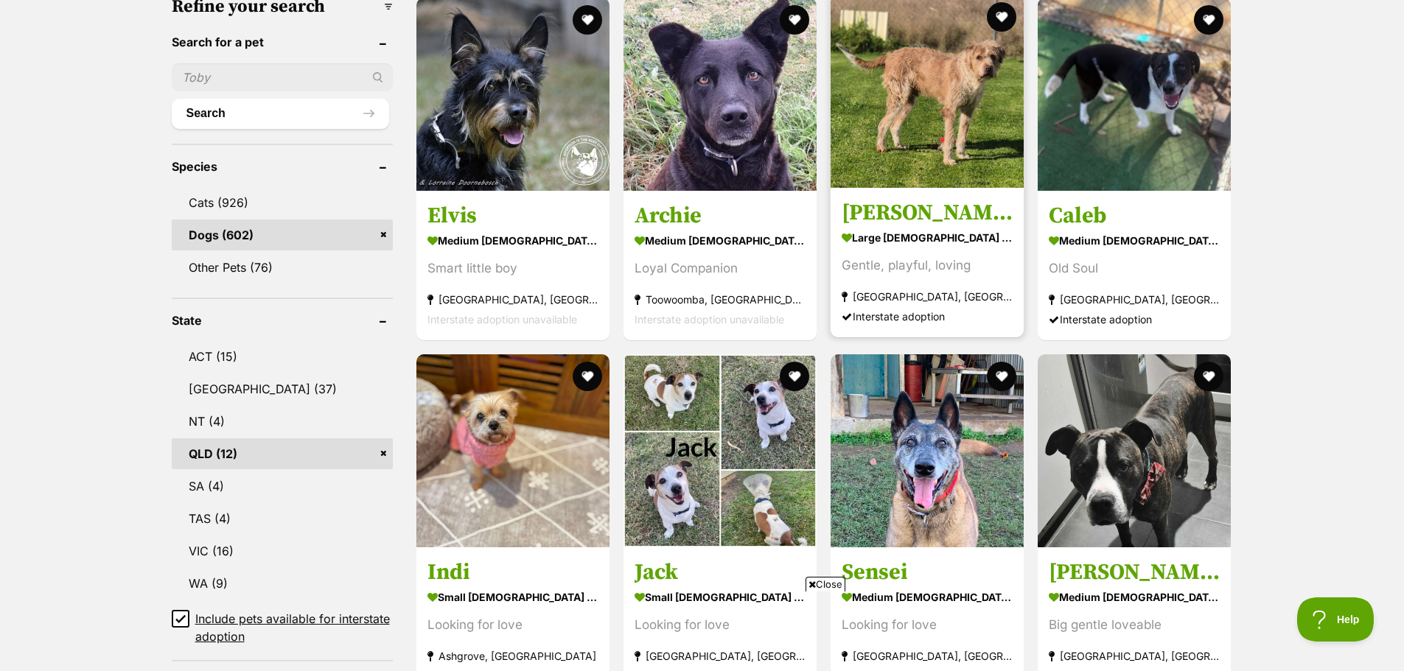
click at [941, 83] on img at bounding box center [927, 91] width 193 height 193
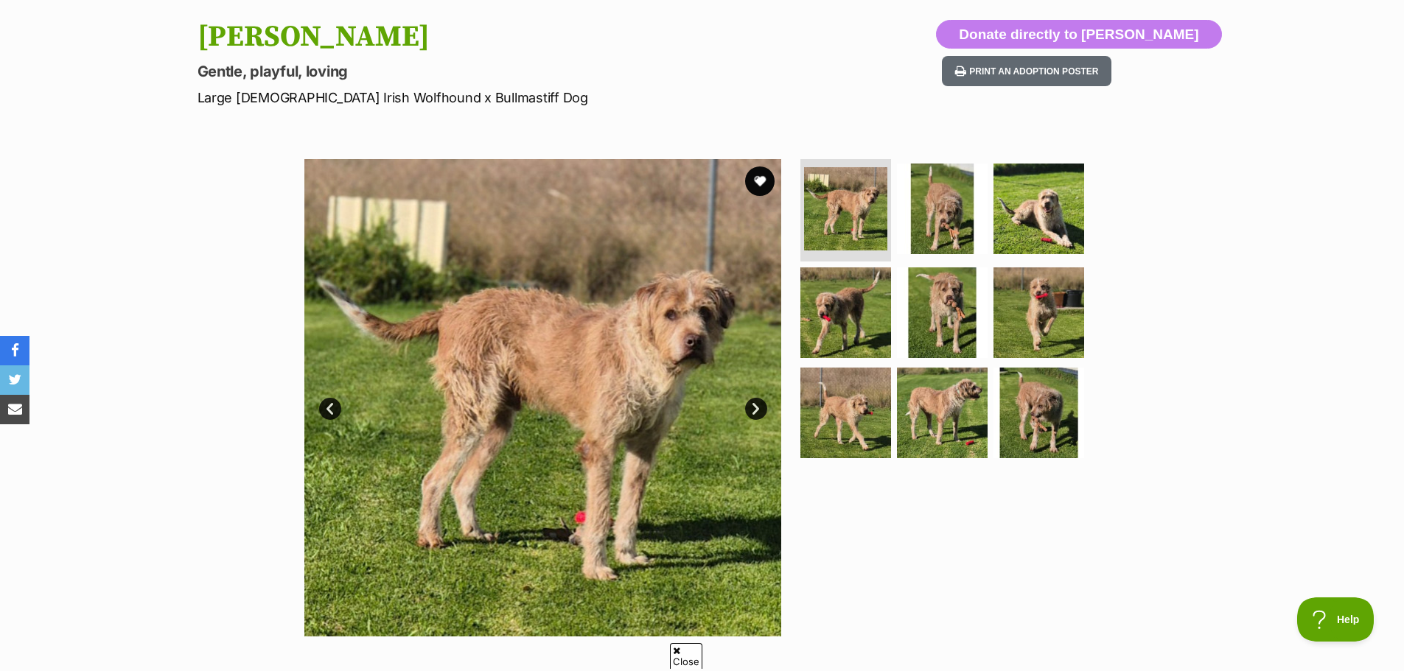
click at [755, 405] on link "Next" at bounding box center [756, 409] width 22 height 22
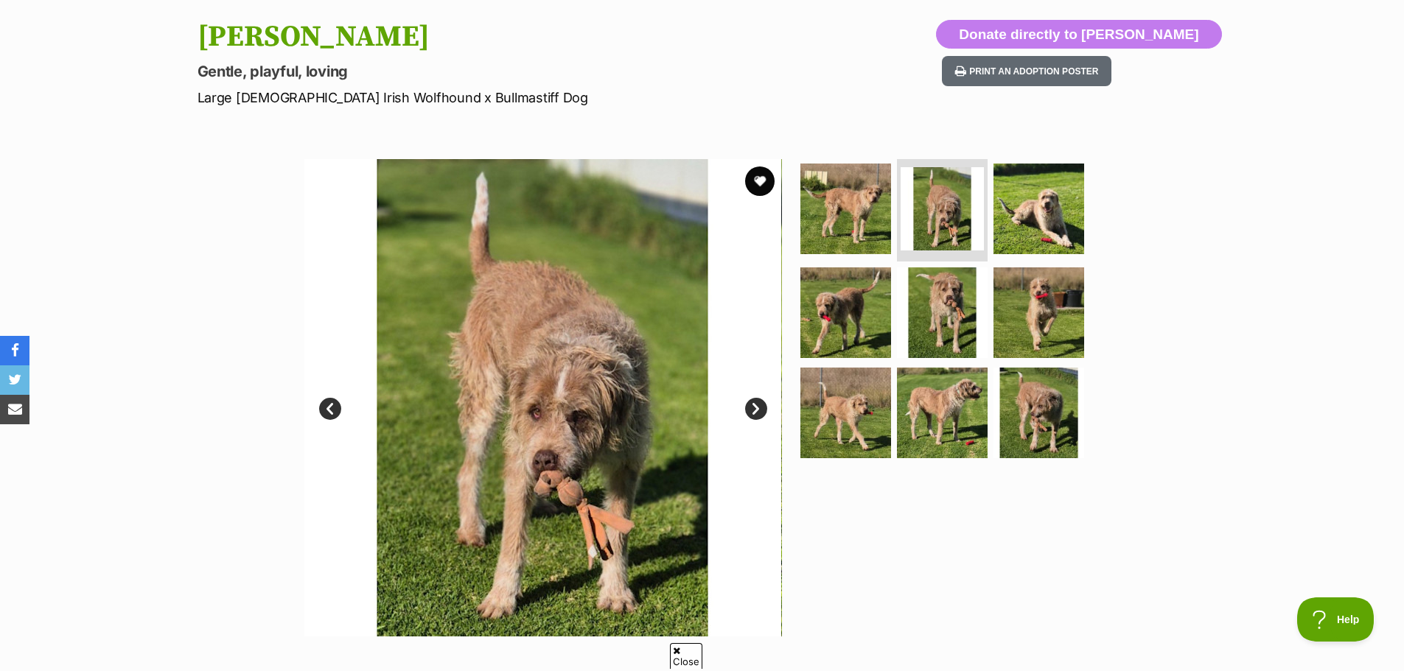
click at [755, 405] on link "Next" at bounding box center [756, 409] width 22 height 22
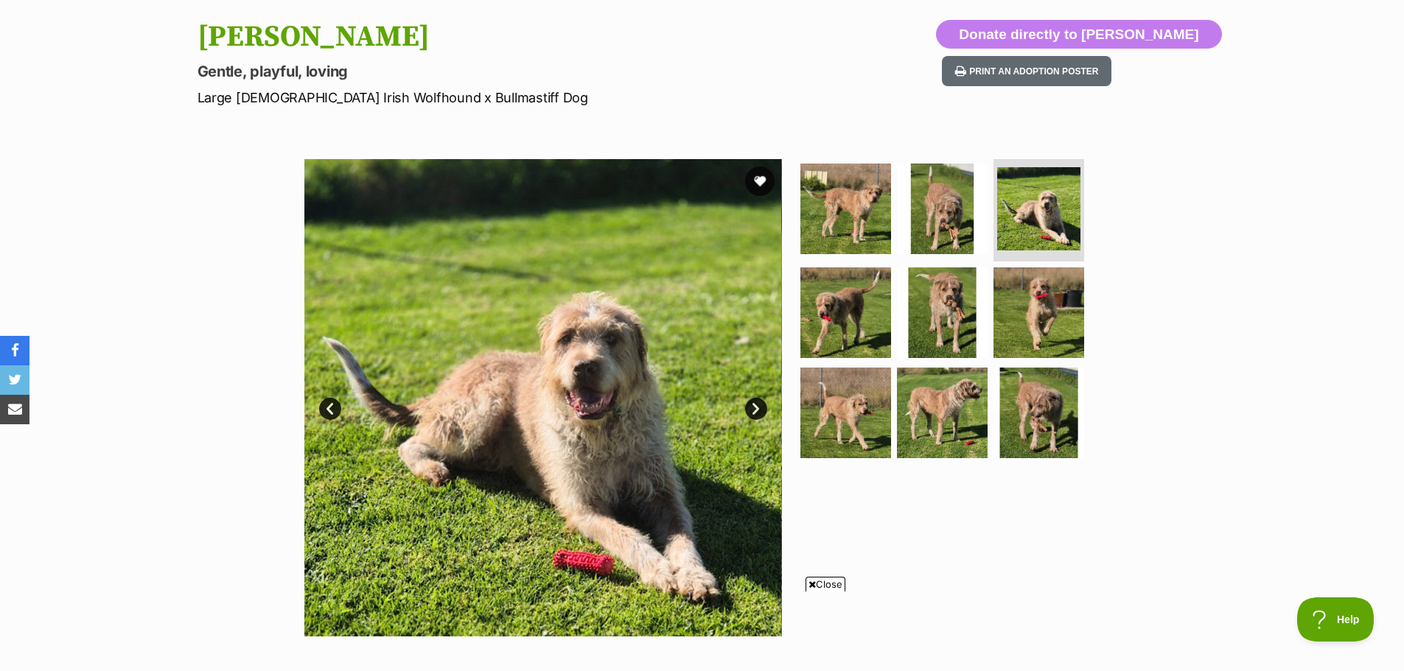
click at [755, 405] on link "Next" at bounding box center [756, 409] width 22 height 22
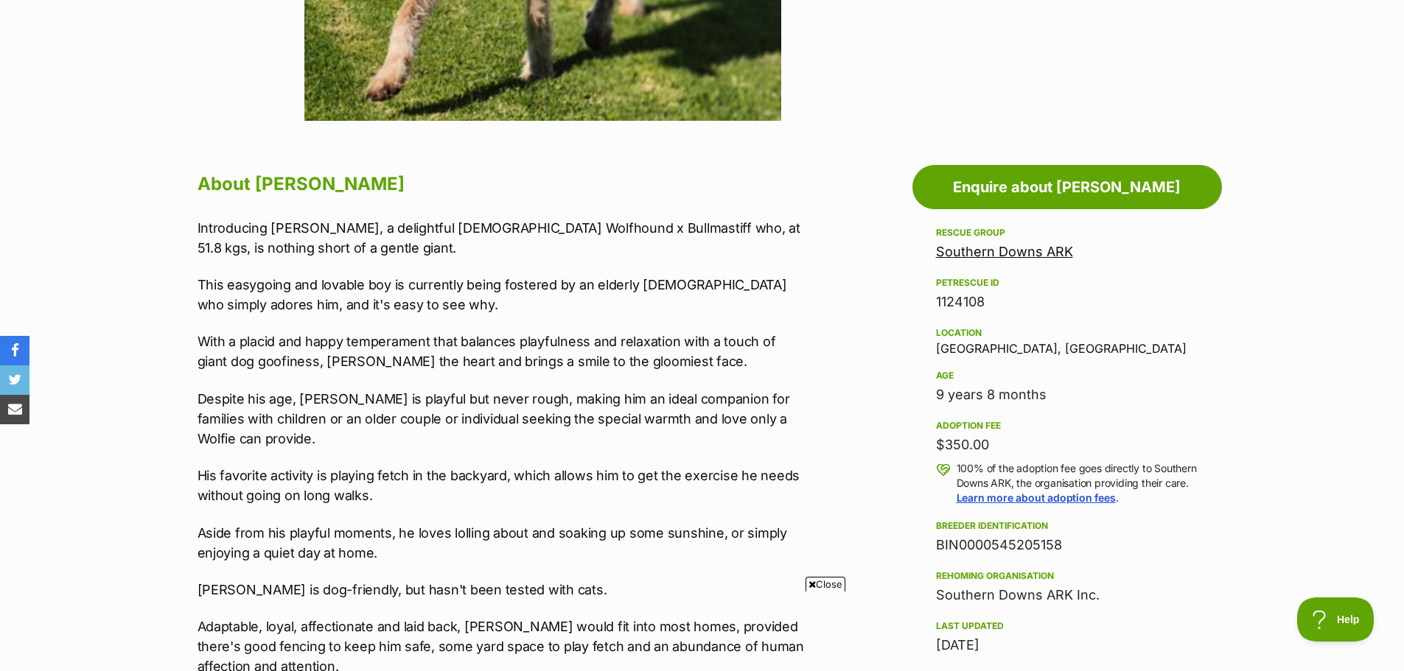
scroll to position [737, 0]
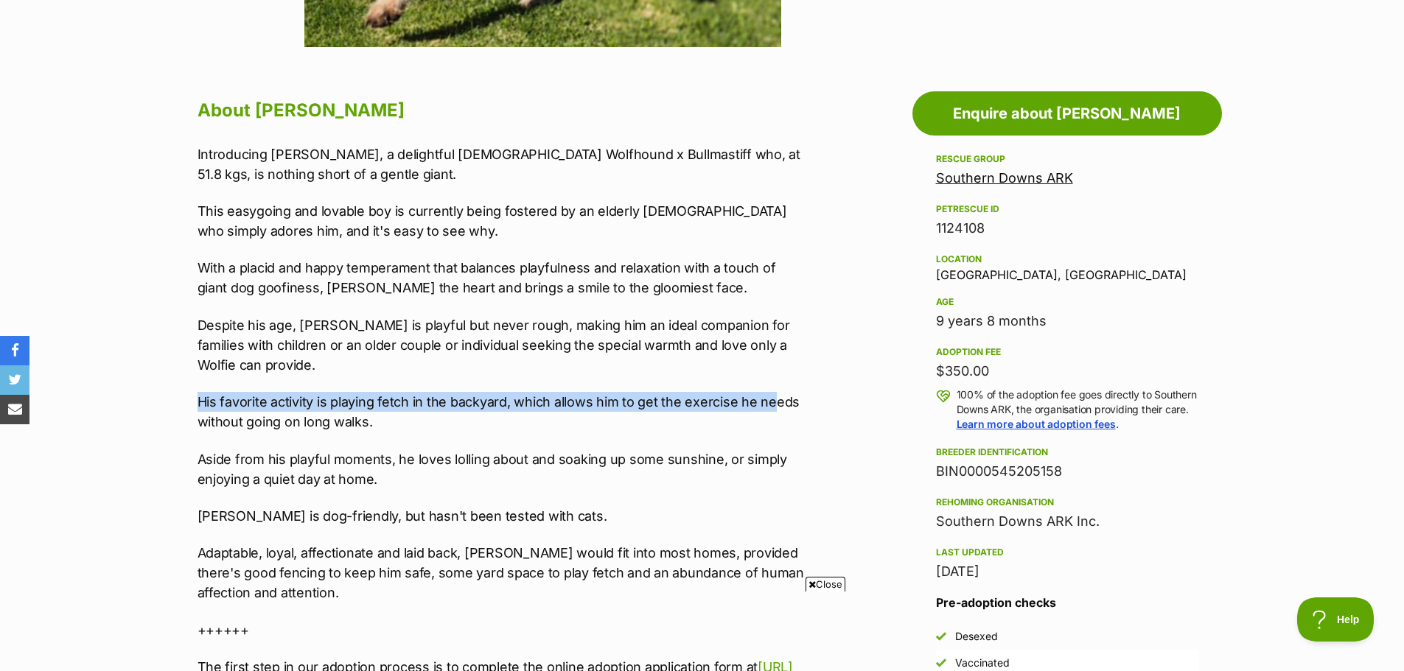
drag, startPoint x: 270, startPoint y: 400, endPoint x: 792, endPoint y: 410, distance: 521.9
click at [785, 402] on p "His favorite activity is playing fetch in the backyard, which allows him to get…" at bounding box center [502, 412] width 609 height 40
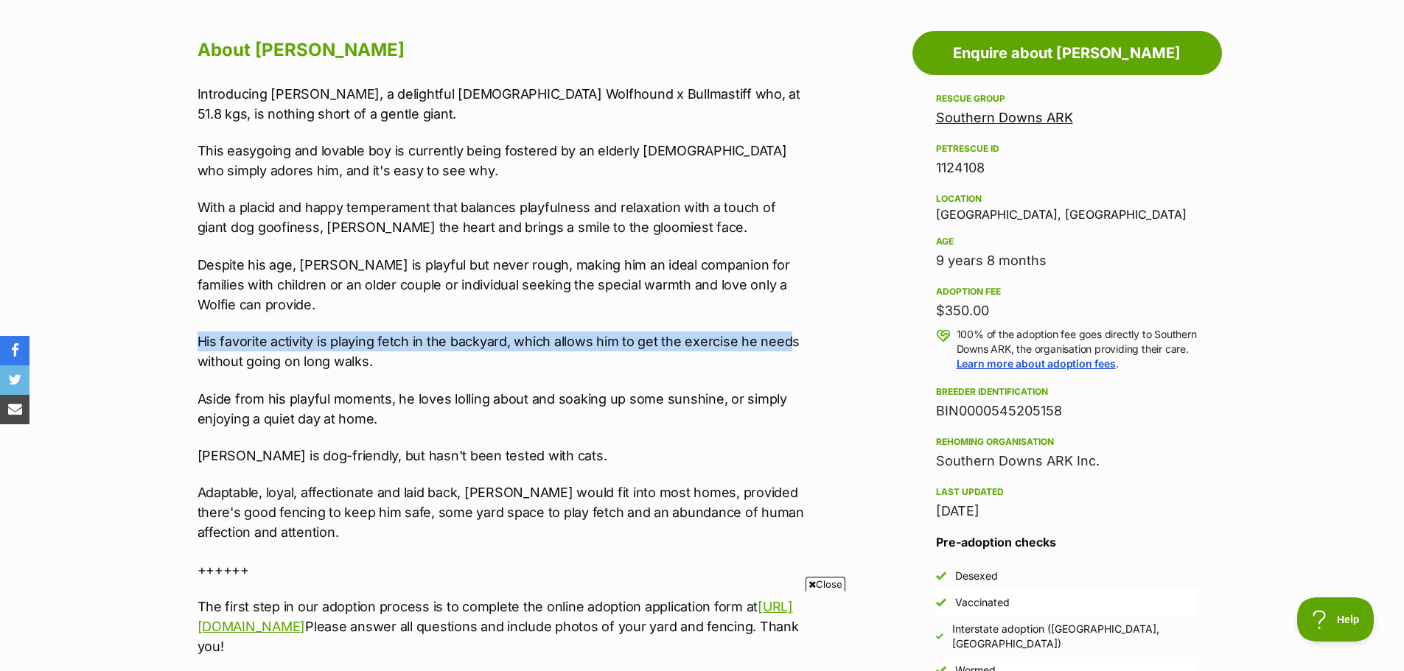
scroll to position [1032, 0]
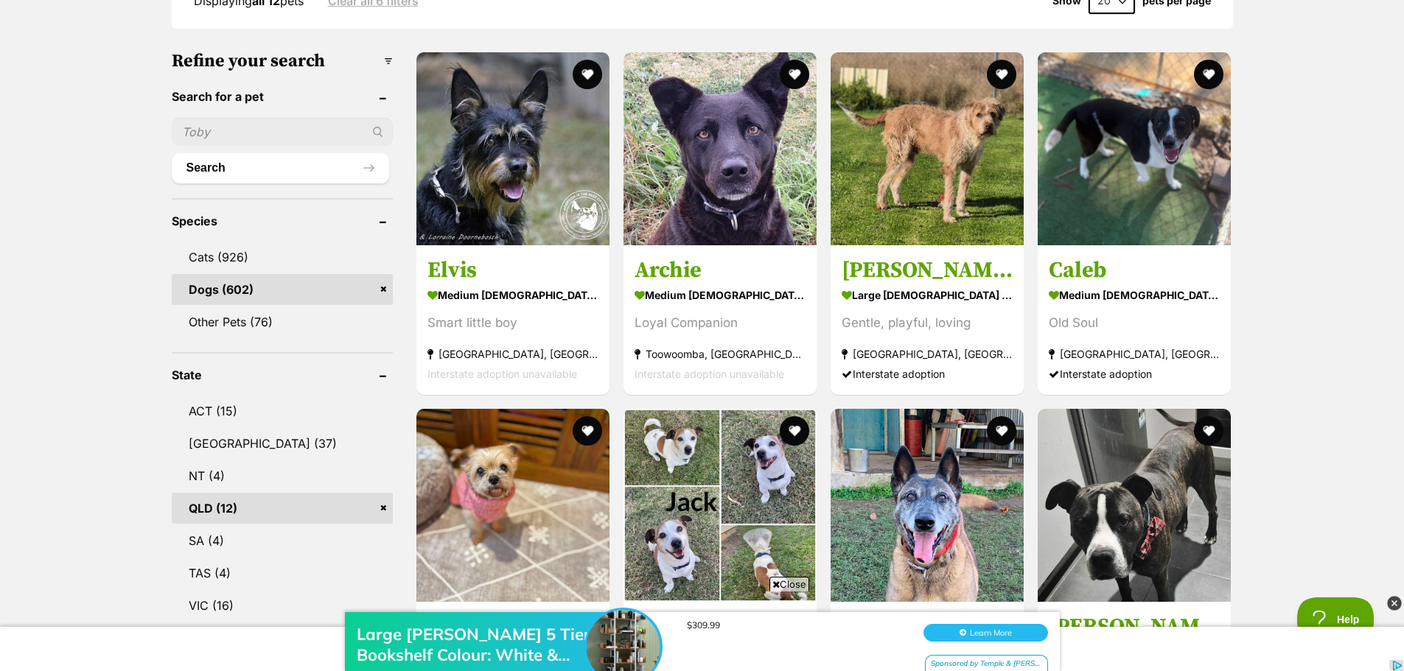
scroll to position [410, 0]
